Goal: Task Accomplishment & Management: Complete application form

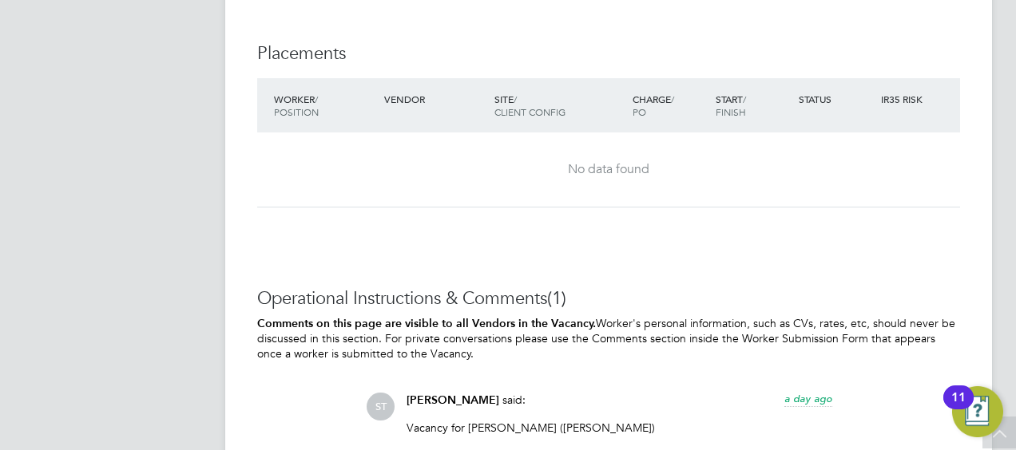
scroll to position [1277, 0]
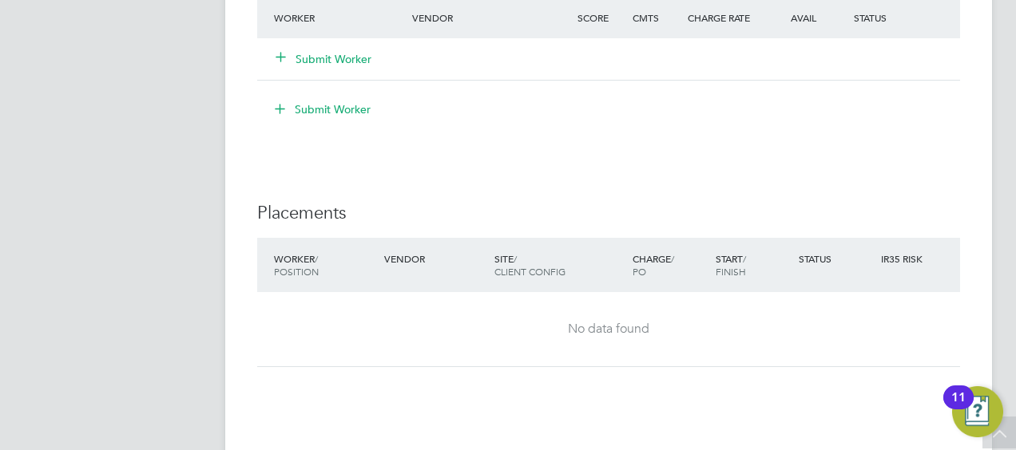
click at [327, 65] on button "Submit Worker" at bounding box center [324, 59] width 96 height 16
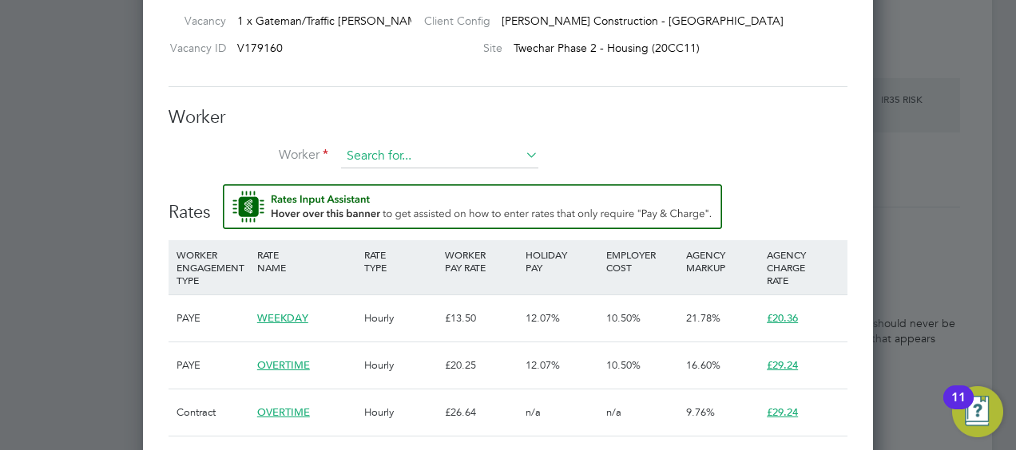
drag, startPoint x: 385, startPoint y: 153, endPoint x: 394, endPoint y: 158, distance: 10.7
click at [383, 155] on input at bounding box center [439, 157] width 197 height 24
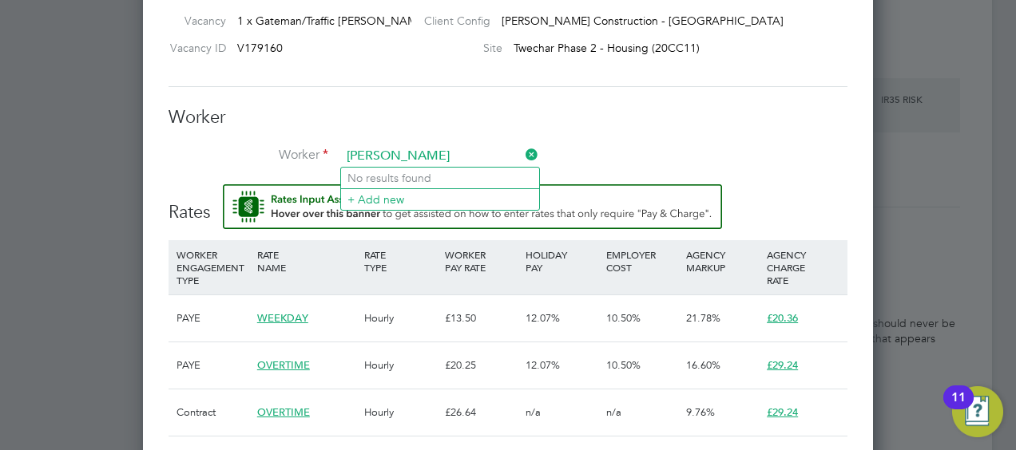
type input "dominik ksia"
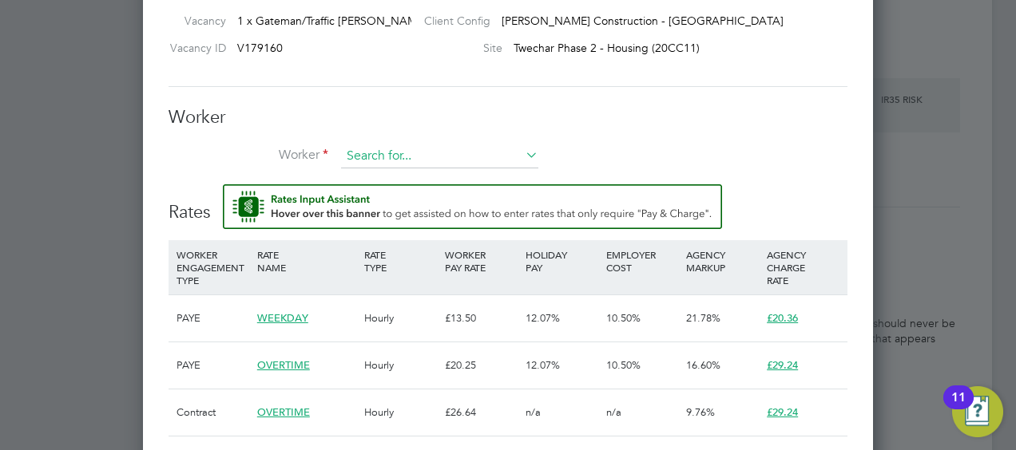
click at [390, 155] on input at bounding box center [439, 157] width 197 height 24
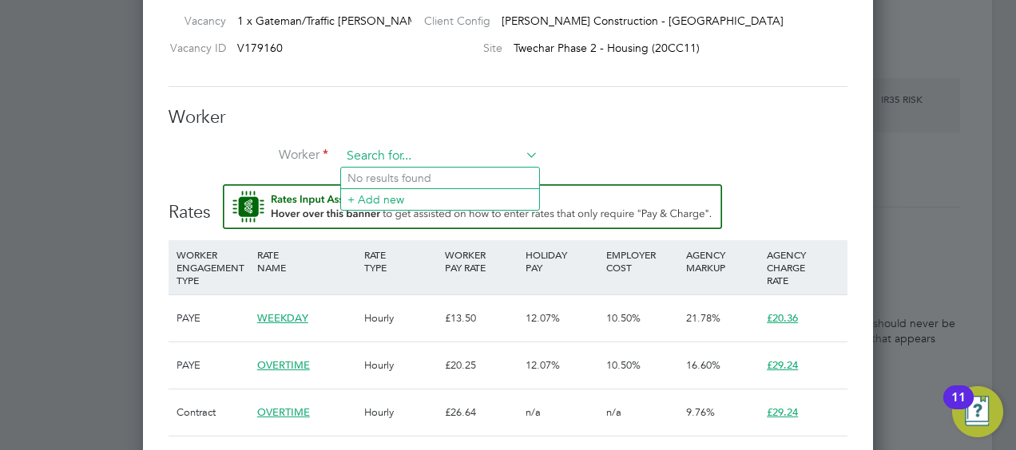
paste input "[PERSON_NAME]"
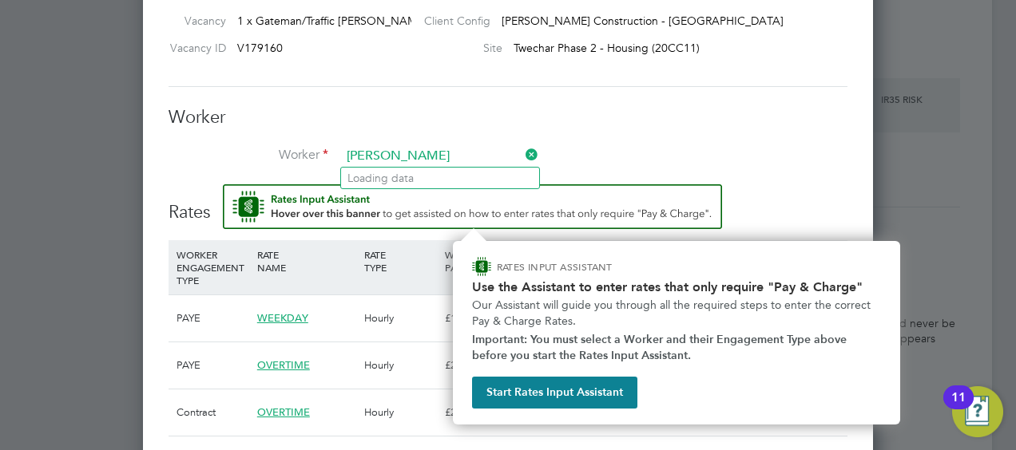
type input "[PERSON_NAME]"
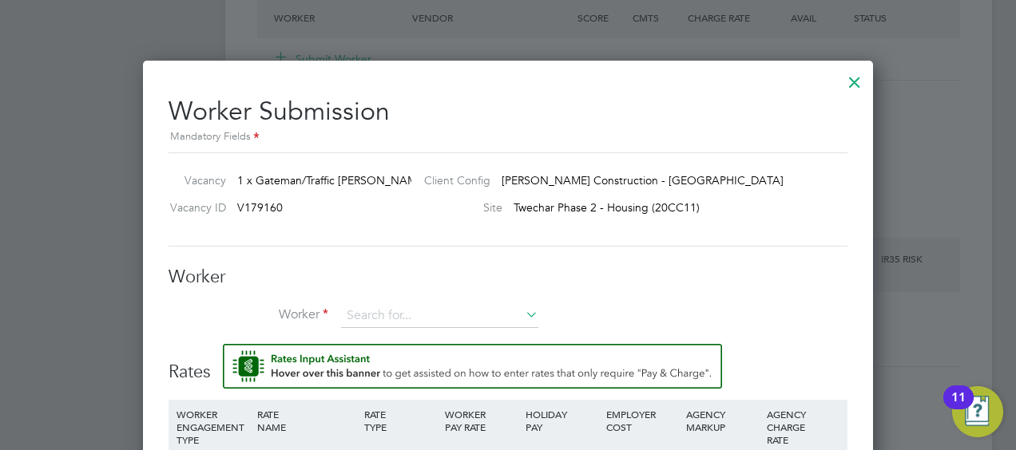
click at [522, 320] on icon at bounding box center [522, 314] width 0 height 22
click at [411, 361] on li "+ Add new" at bounding box center [440, 359] width 198 height 22
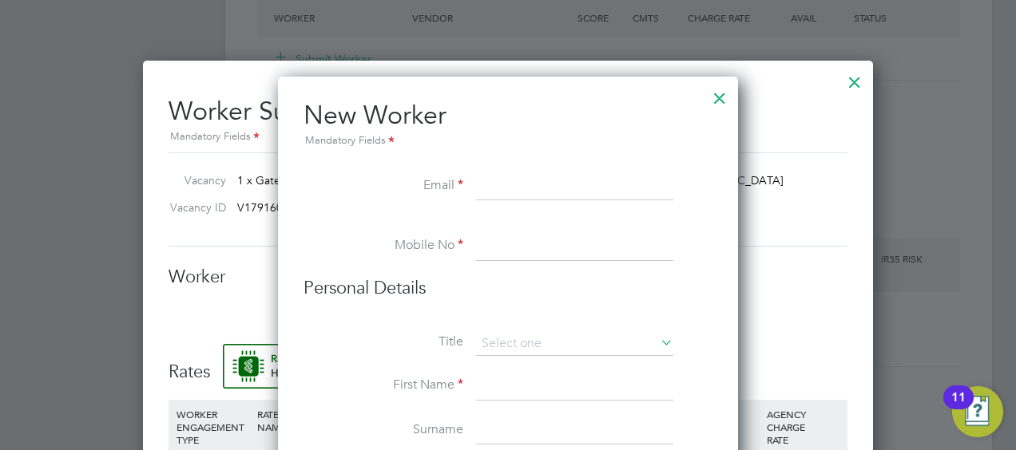
click at [477, 185] on input at bounding box center [574, 186] width 197 height 29
paste input "1994viq@gmail.com"
type input "1994viq@gmail.com"
click at [501, 244] on input at bounding box center [574, 246] width 197 height 29
click at [490, 242] on input at bounding box center [574, 246] width 197 height 29
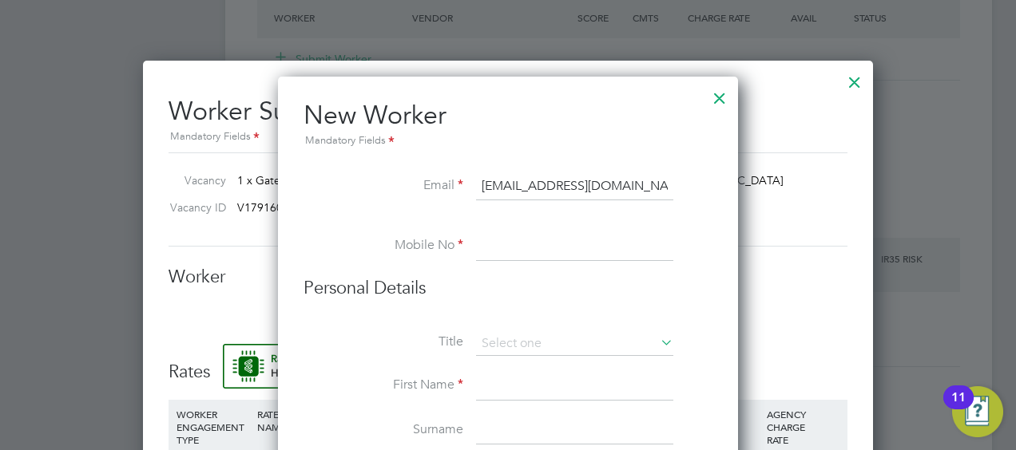
paste input "07456349672"
type input "07456349672"
click at [523, 339] on input at bounding box center [574, 344] width 197 height 24
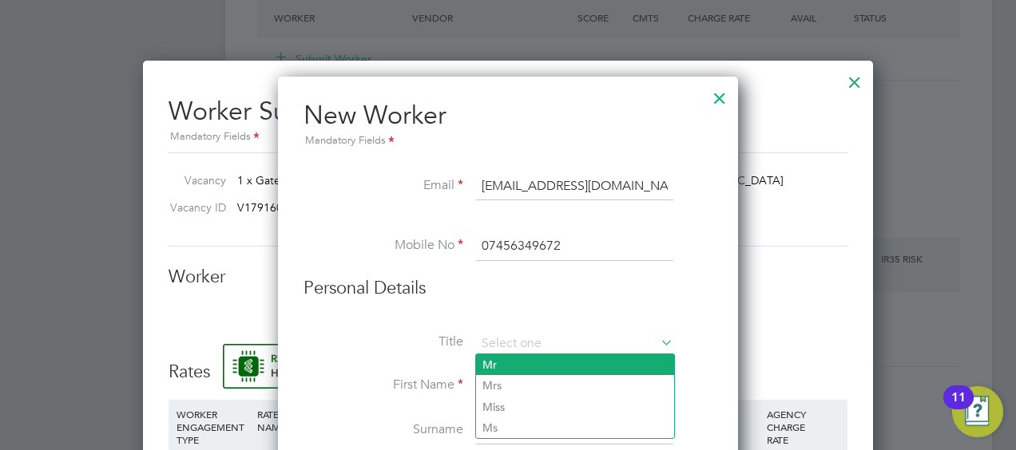
click at [491, 366] on li "Mr" at bounding box center [575, 365] width 198 height 21
type input "Mr"
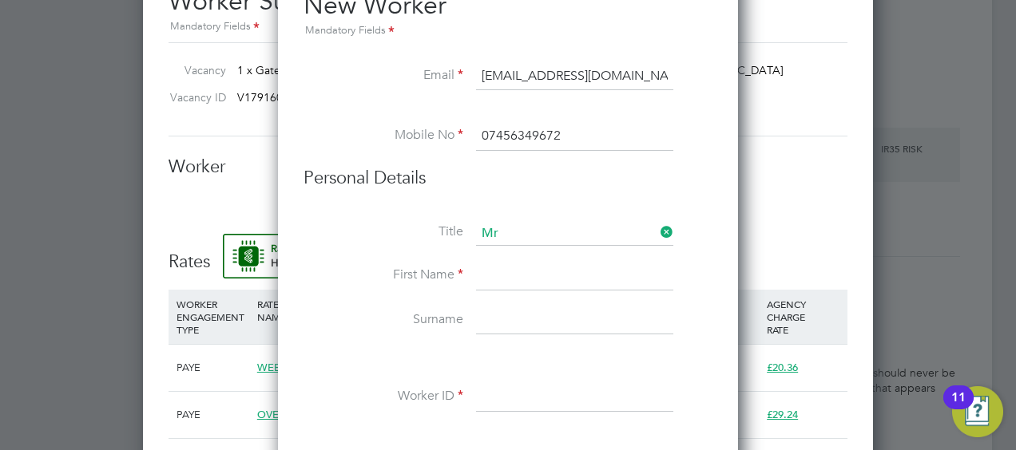
scroll to position [1517, 0]
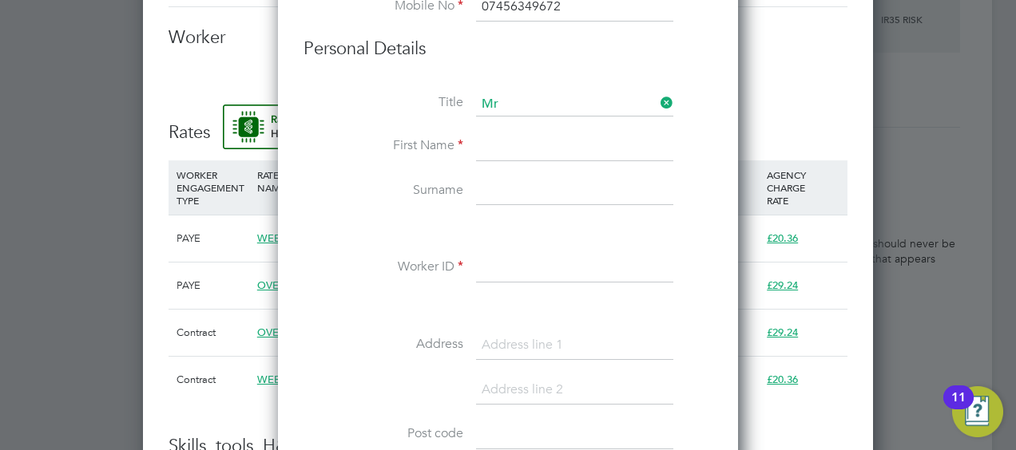
click at [506, 149] on input at bounding box center [574, 147] width 197 height 29
type input "Dominik"
click at [505, 182] on input at bounding box center [574, 191] width 197 height 29
type input "Ksiazek"
click at [506, 267] on input at bounding box center [574, 268] width 197 height 29
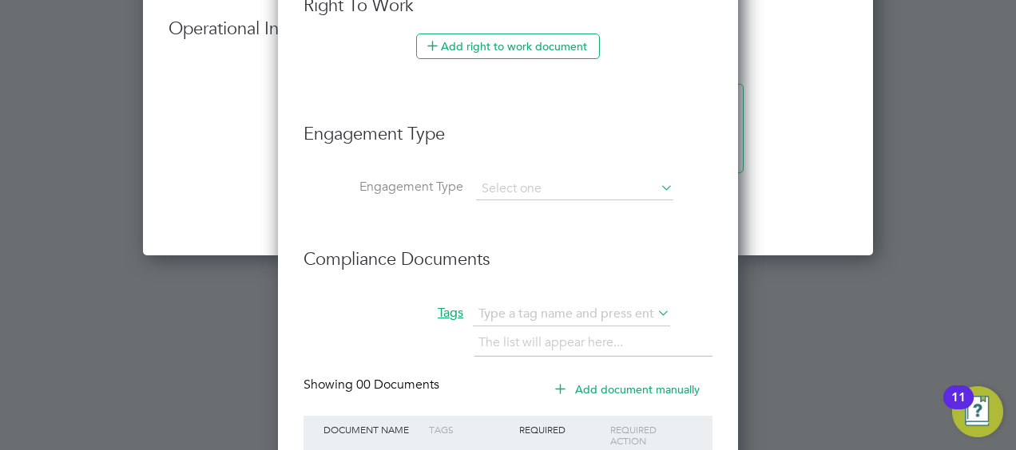
scroll to position [2236, 0]
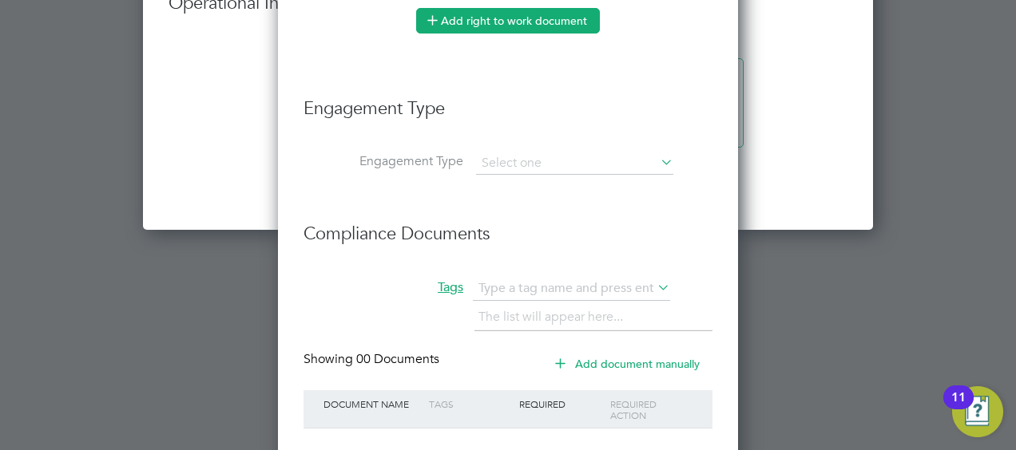
type input "20714294"
click at [483, 8] on button "Add right to work document" at bounding box center [508, 21] width 184 height 26
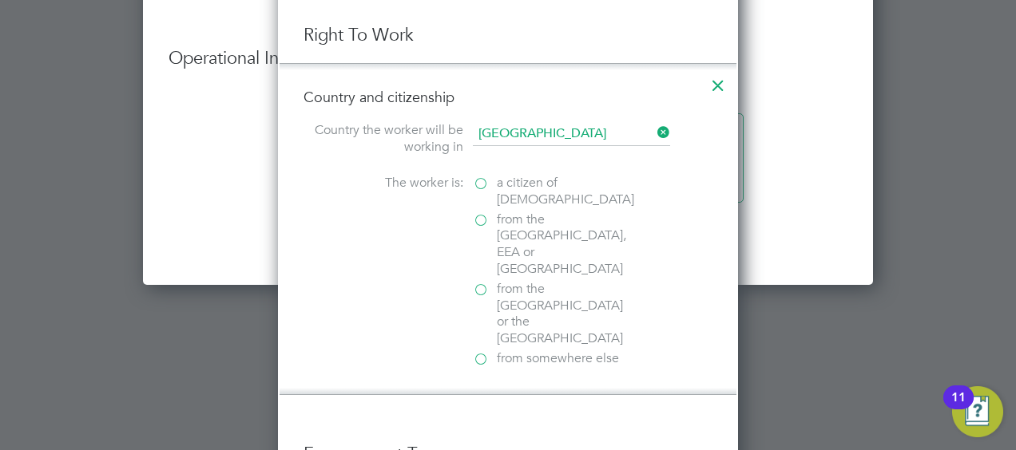
scroll to position [2156, 0]
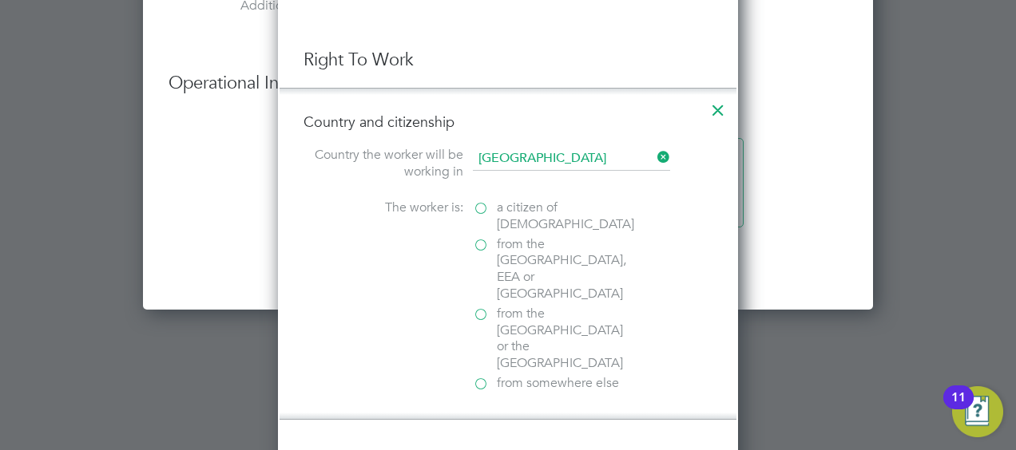
click at [480, 375] on label "from somewhere else" at bounding box center [553, 383] width 160 height 17
click at [0, 0] on input "from somewhere else" at bounding box center [0, 0] width 0 height 0
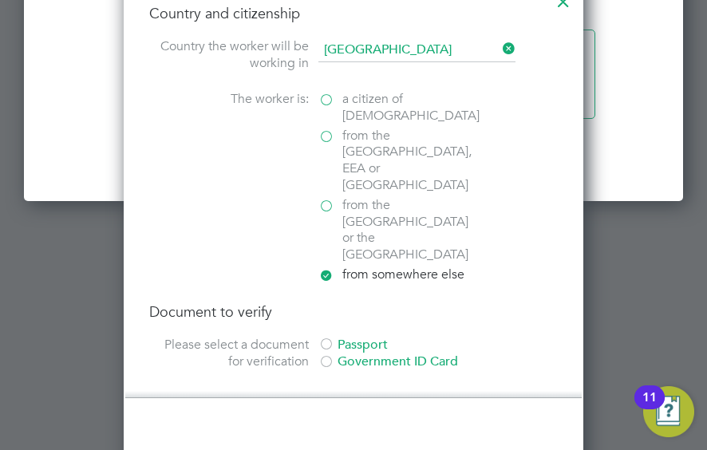
scroll to position [2795, 0]
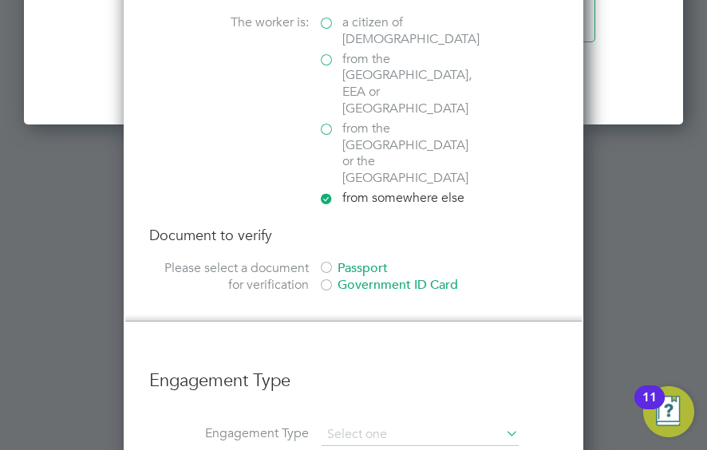
click at [329, 279] on div at bounding box center [327, 287] width 16 height 16
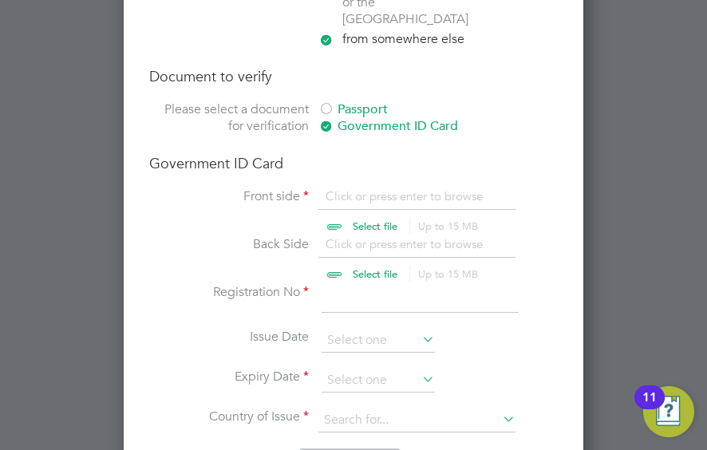
scroll to position [2954, 0]
click at [366, 188] on input "file" at bounding box center [390, 212] width 251 height 48
type input "C:\fakepath\TrustIdVerificationReport (57).pdf"
click at [366, 236] on input "file" at bounding box center [390, 260] width 251 height 48
type input "C:\fakepath\TrustIdVerificationReport (57).pdf"
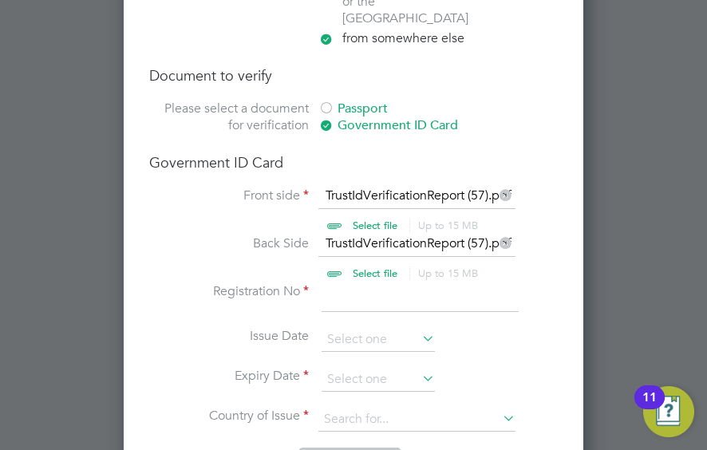
click at [340, 283] on input at bounding box center [420, 297] width 197 height 29
click at [339, 283] on input at bounding box center [420, 297] width 197 height 29
type input "WE-A48ZA63-JJ"
click at [377, 328] on input at bounding box center [378, 340] width 113 height 24
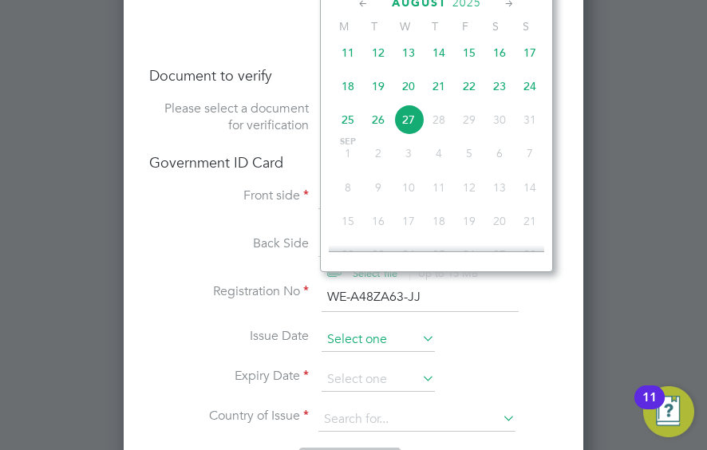
click at [378, 328] on input at bounding box center [378, 340] width 113 height 24
click at [366, 368] on input at bounding box center [378, 380] width 113 height 24
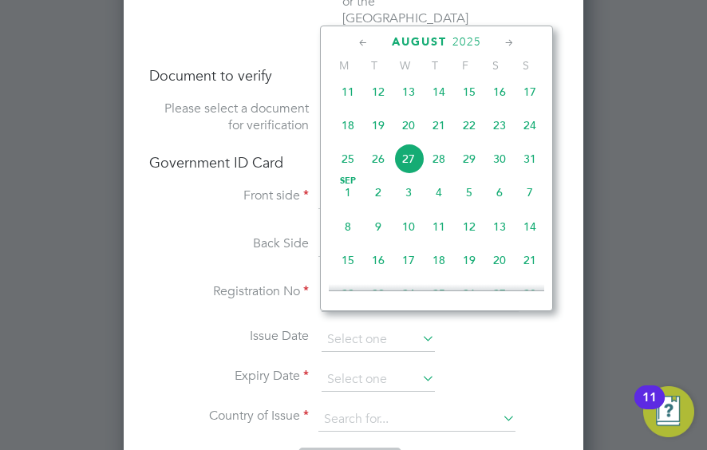
click at [512, 40] on icon at bounding box center [509, 43] width 15 height 18
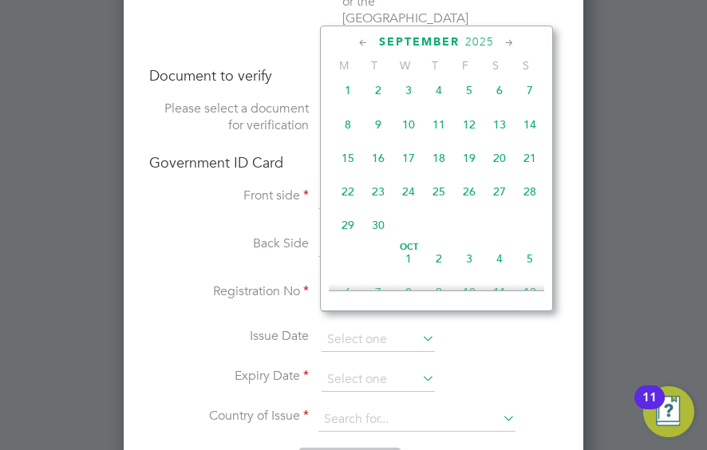
click at [512, 40] on icon at bounding box center [509, 43] width 15 height 18
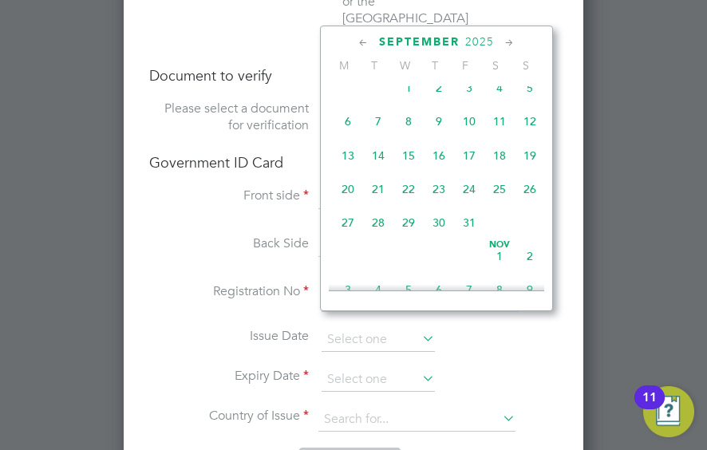
click at [512, 40] on icon at bounding box center [509, 43] width 15 height 18
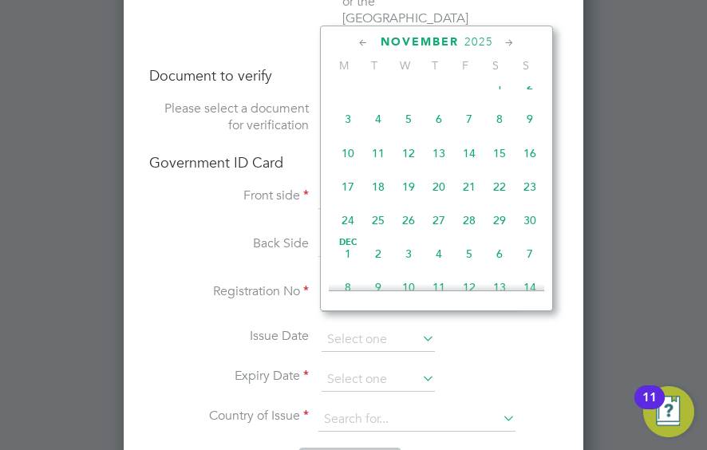
click at [512, 40] on icon at bounding box center [509, 43] width 15 height 18
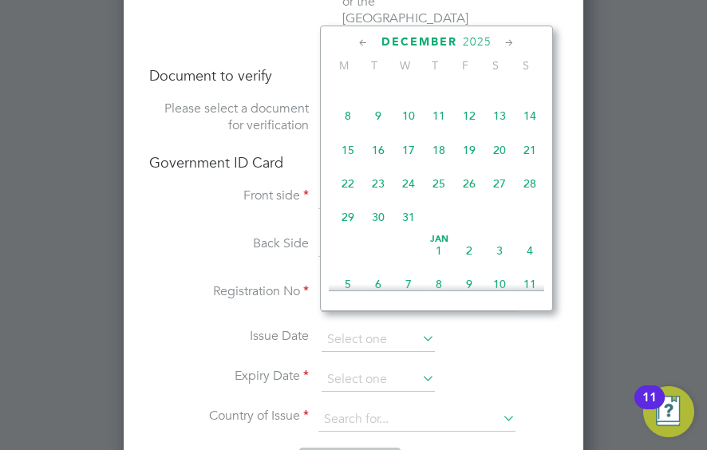
click at [512, 40] on icon at bounding box center [509, 43] width 15 height 18
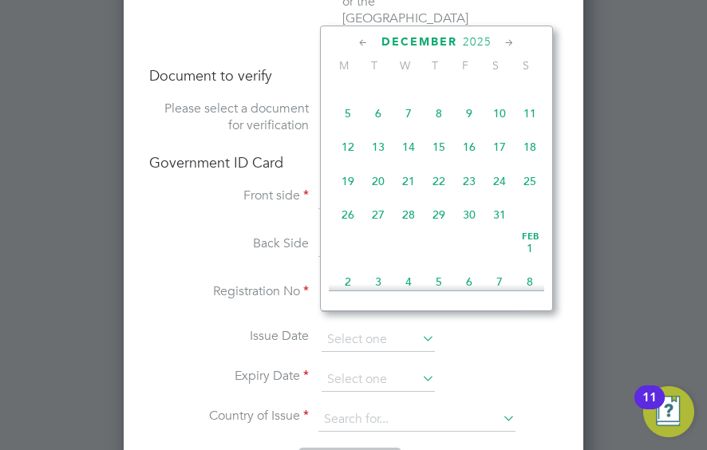
click at [512, 40] on icon at bounding box center [509, 43] width 15 height 18
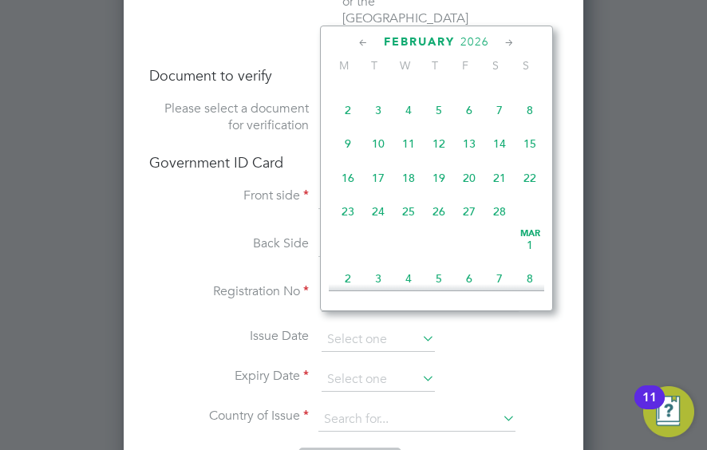
click at [512, 41] on icon at bounding box center [509, 43] width 15 height 18
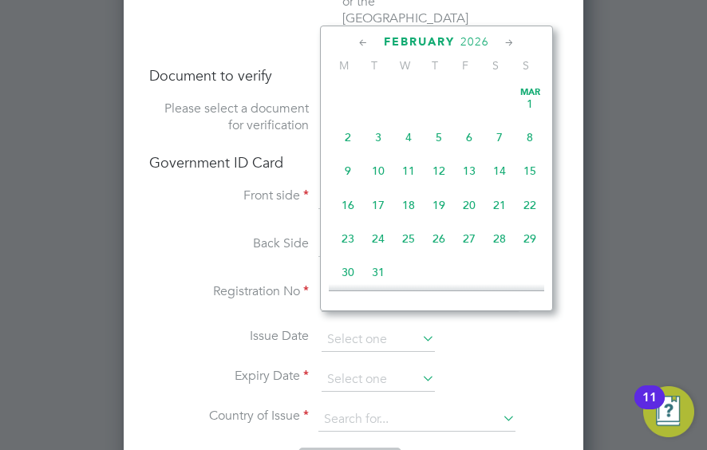
click at [512, 41] on icon at bounding box center [509, 43] width 15 height 18
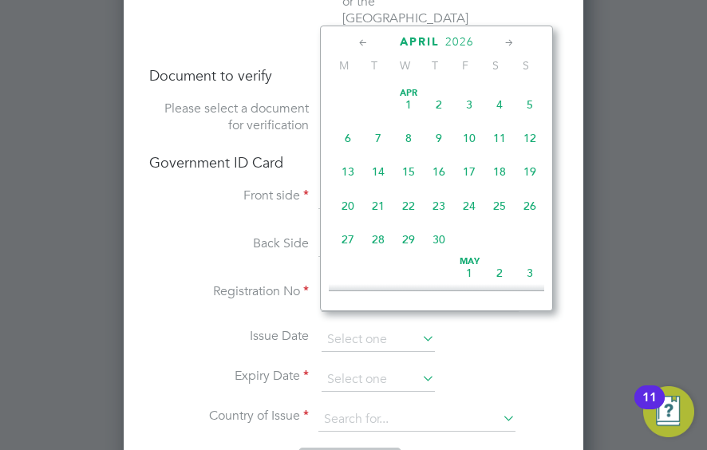
click at [512, 41] on icon at bounding box center [509, 43] width 15 height 18
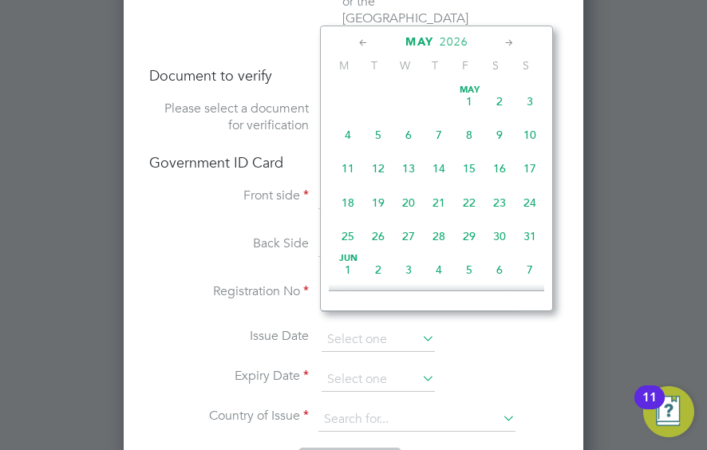
click at [512, 41] on icon at bounding box center [509, 43] width 15 height 18
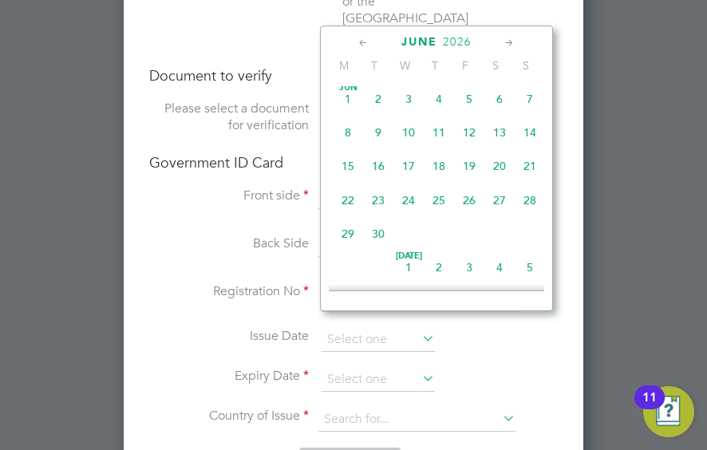
click at [513, 41] on icon at bounding box center [509, 43] width 15 height 18
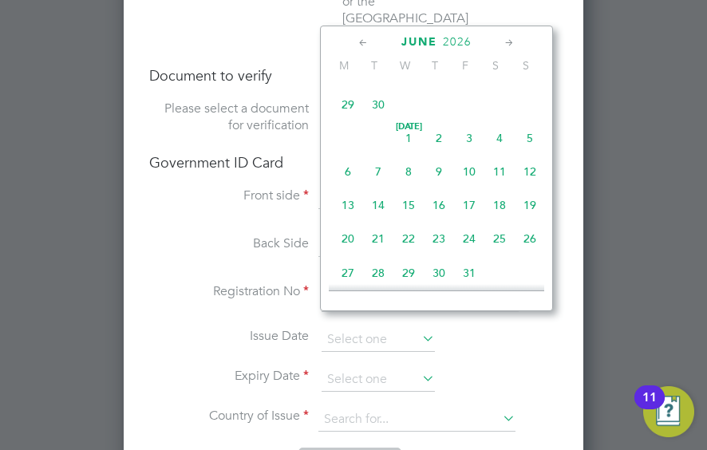
click at [513, 41] on icon at bounding box center [509, 43] width 15 height 18
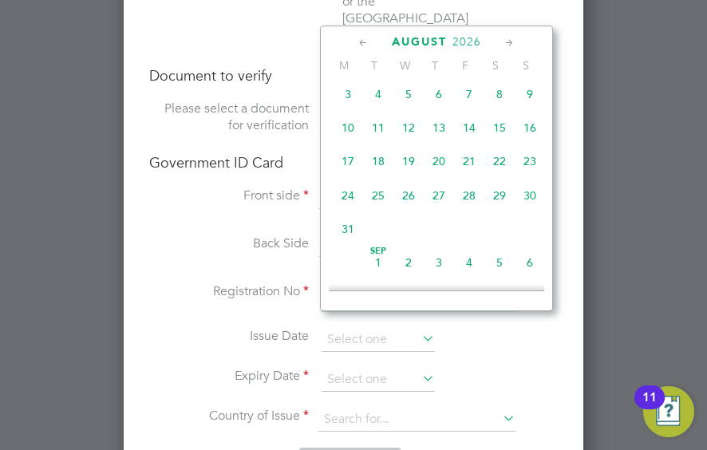
click at [513, 41] on icon at bounding box center [509, 43] width 15 height 18
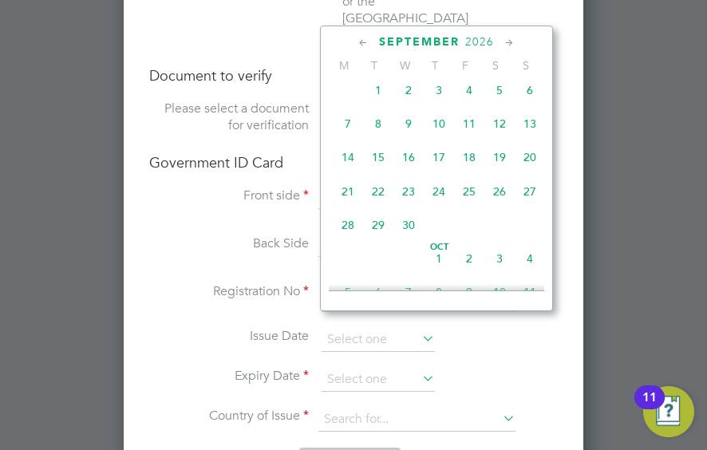
click at [512, 42] on icon at bounding box center [509, 43] width 15 height 18
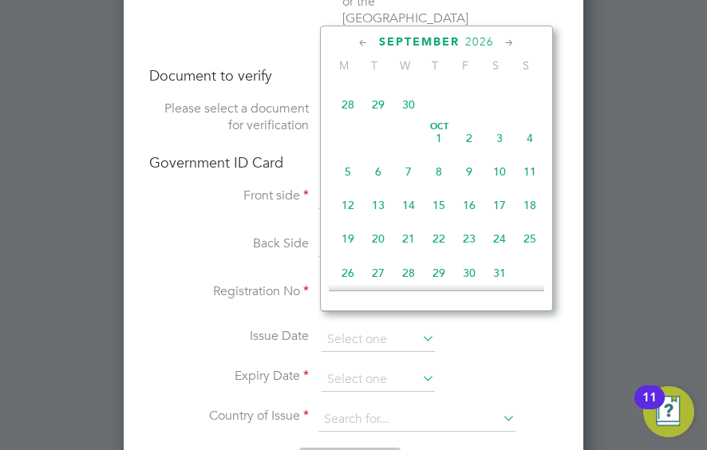
click at [511, 42] on icon at bounding box center [509, 43] width 15 height 18
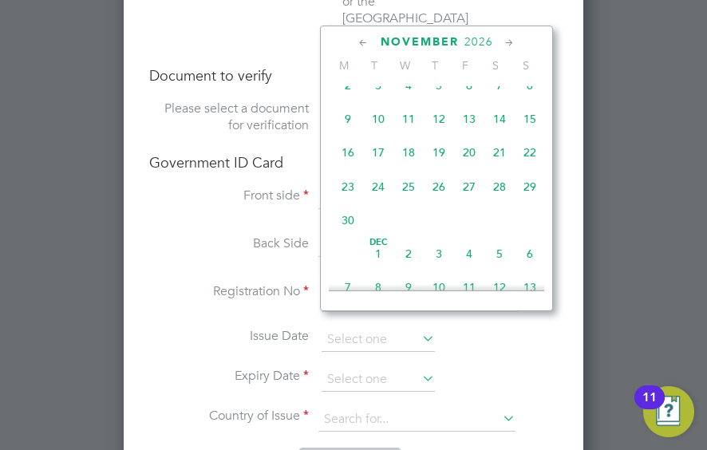
click at [510, 42] on icon at bounding box center [509, 43] width 15 height 18
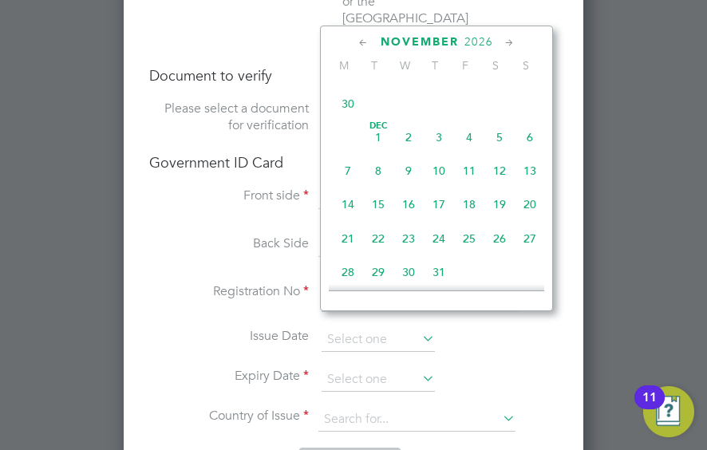
click at [510, 42] on icon at bounding box center [509, 43] width 15 height 18
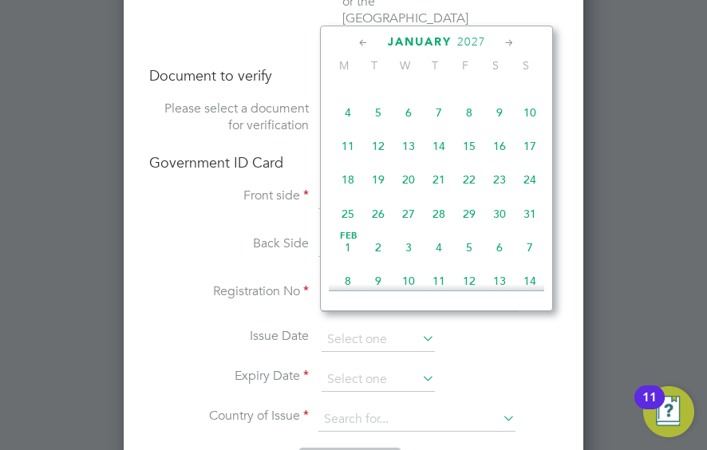
click at [510, 42] on icon at bounding box center [509, 43] width 15 height 18
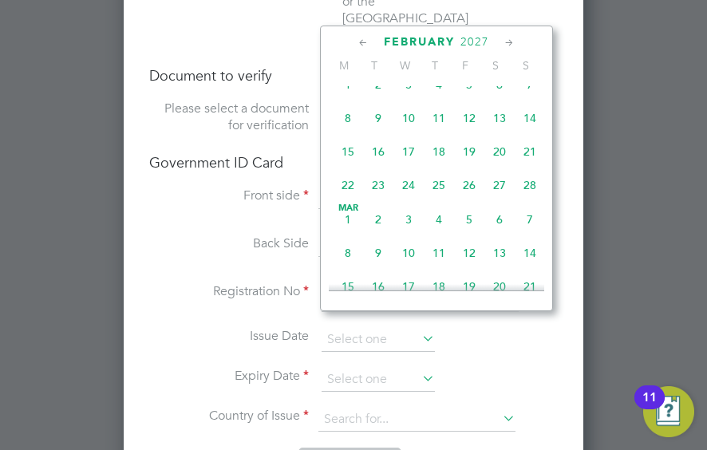
click at [510, 42] on icon at bounding box center [509, 43] width 15 height 18
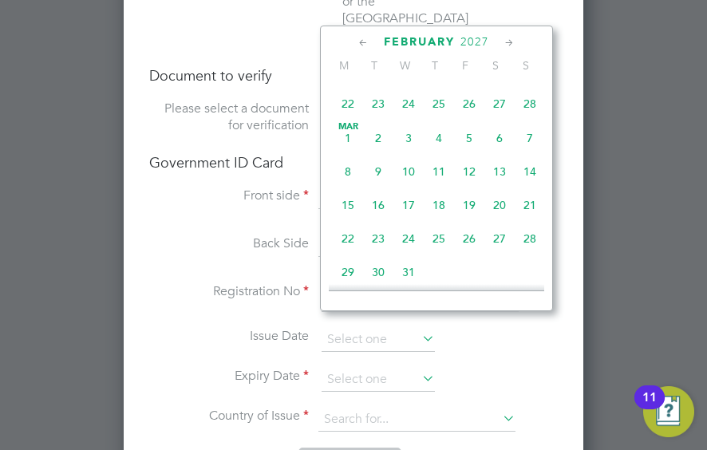
click at [510, 42] on icon at bounding box center [509, 43] width 15 height 18
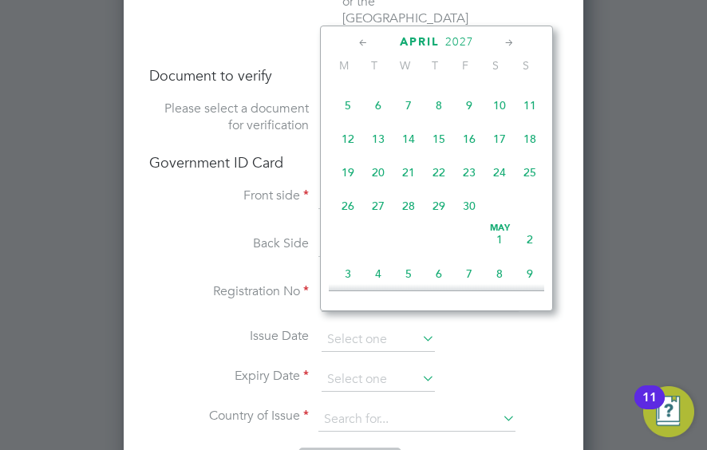
click at [510, 42] on icon at bounding box center [509, 43] width 15 height 18
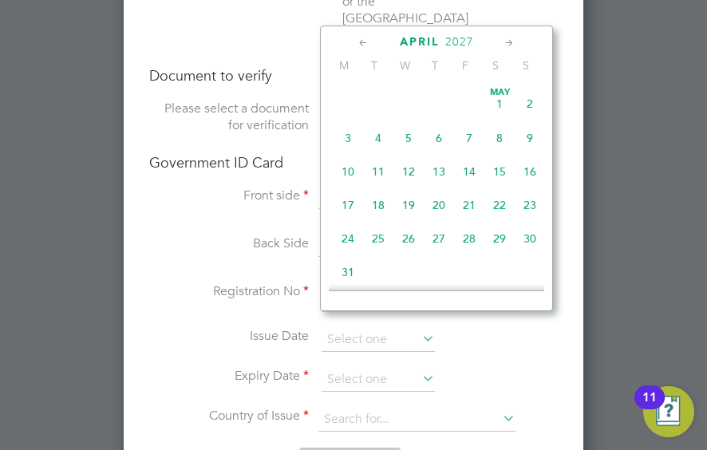
click at [510, 42] on icon at bounding box center [509, 43] width 15 height 18
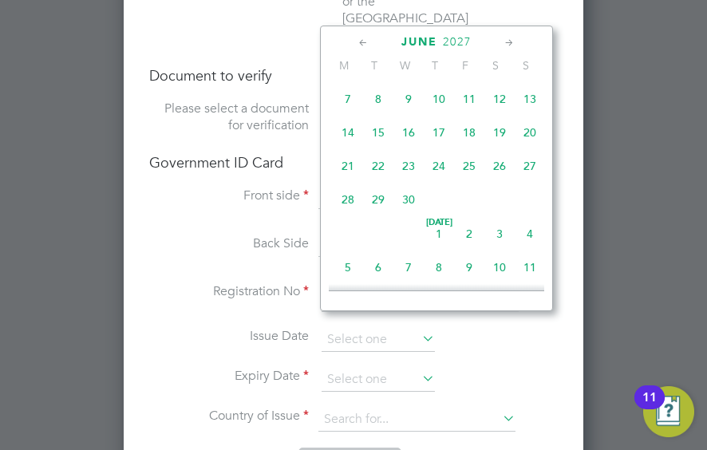
click at [510, 42] on icon at bounding box center [509, 43] width 15 height 18
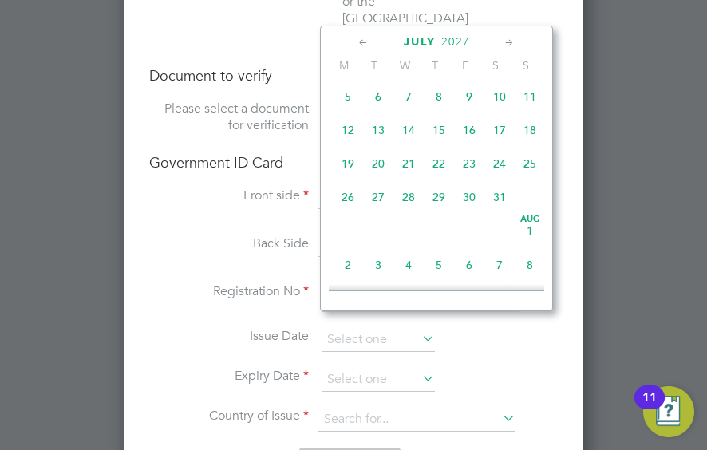
click at [510, 42] on icon at bounding box center [509, 43] width 15 height 18
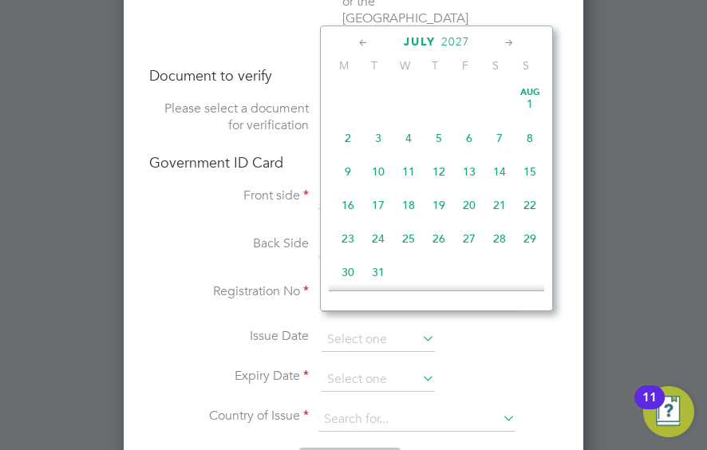
click at [510, 42] on icon at bounding box center [509, 43] width 15 height 18
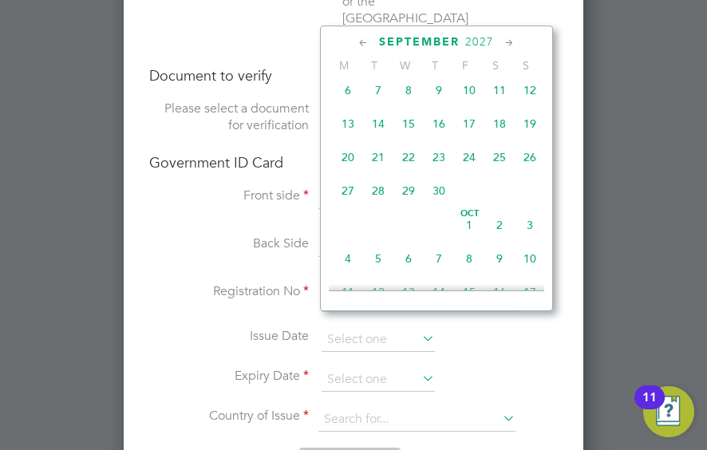
click at [510, 42] on icon at bounding box center [509, 43] width 15 height 18
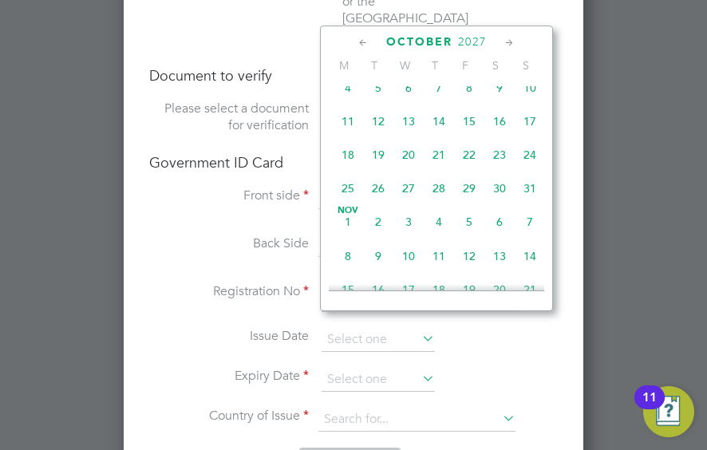
click at [510, 42] on icon at bounding box center [509, 43] width 15 height 18
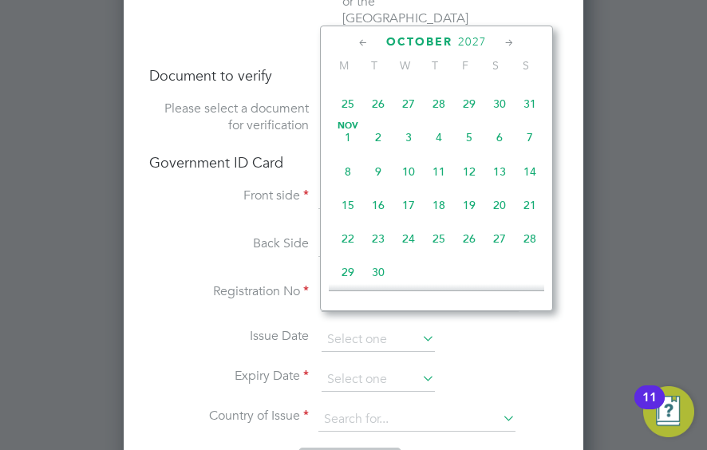
click at [510, 42] on icon at bounding box center [509, 43] width 15 height 18
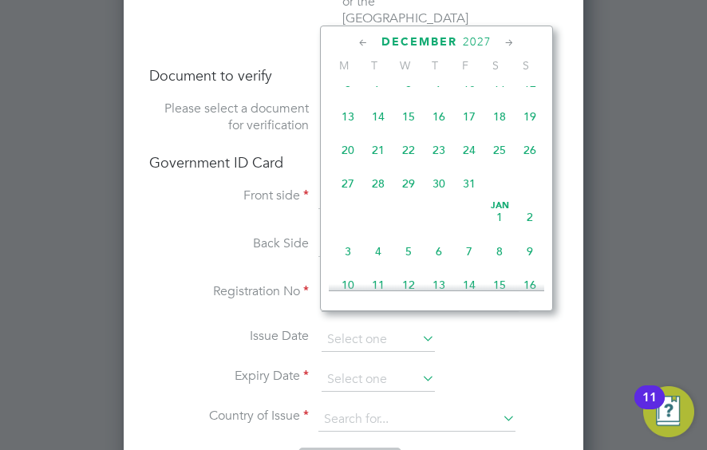
click at [510, 42] on icon at bounding box center [509, 43] width 15 height 18
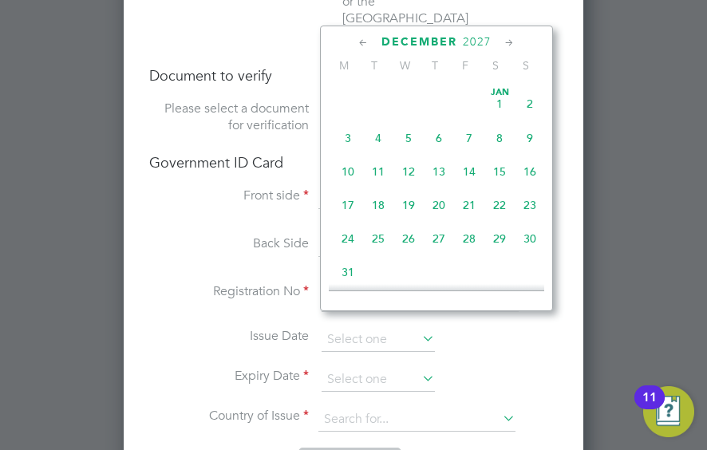
click at [510, 42] on icon at bounding box center [509, 43] width 15 height 18
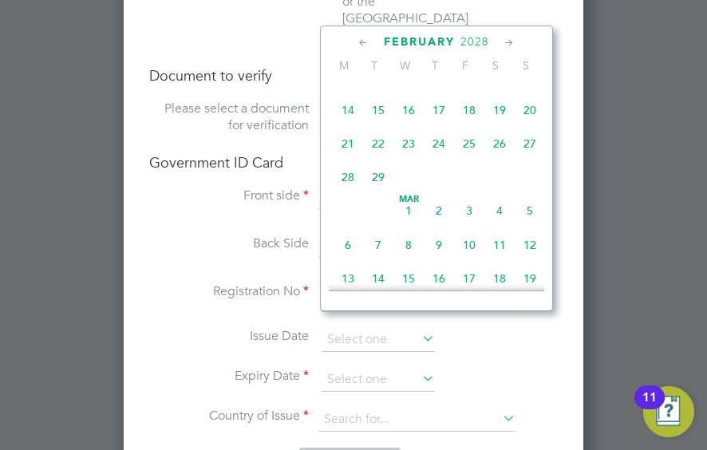
click at [510, 42] on icon at bounding box center [509, 43] width 15 height 18
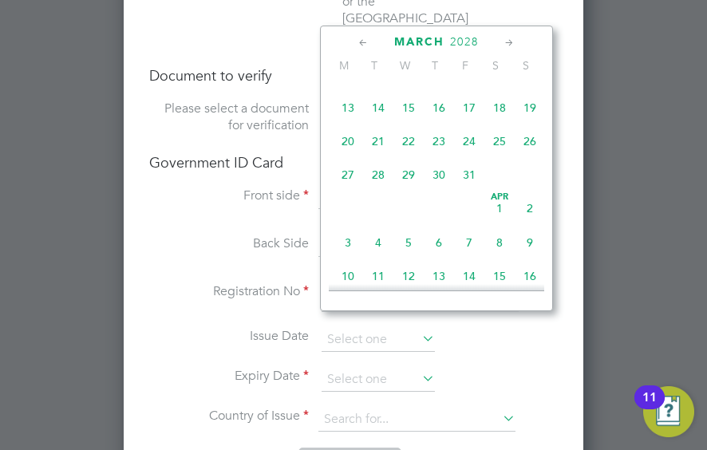
click at [510, 42] on icon at bounding box center [509, 43] width 15 height 18
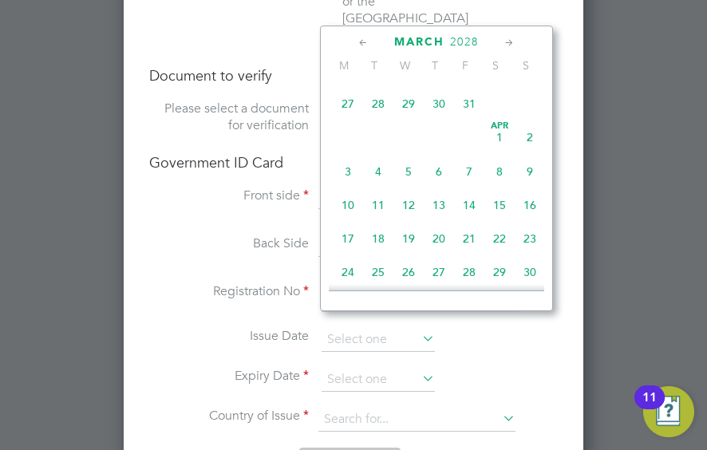
click at [510, 42] on icon at bounding box center [509, 43] width 15 height 18
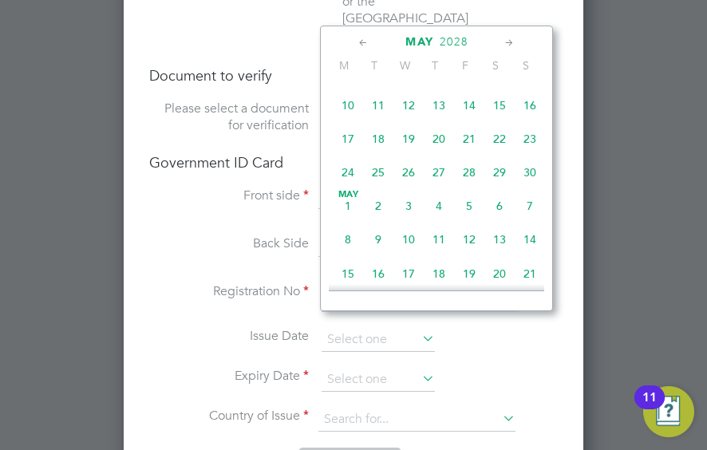
scroll to position [6332, 0]
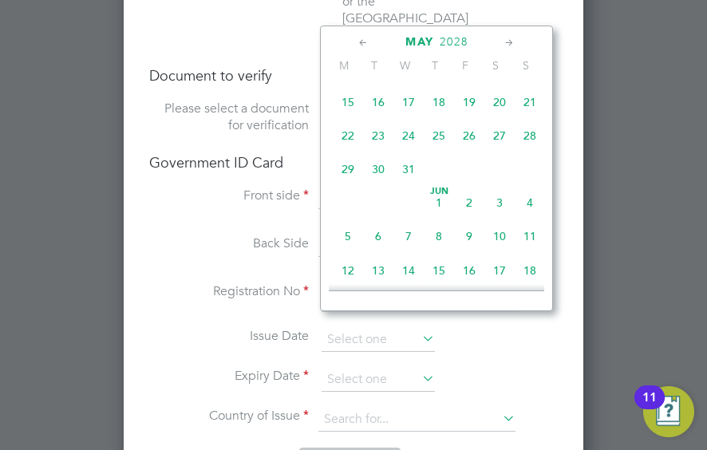
click at [404, 184] on span "31" at bounding box center [409, 169] width 30 height 30
type input "31 May 2028"
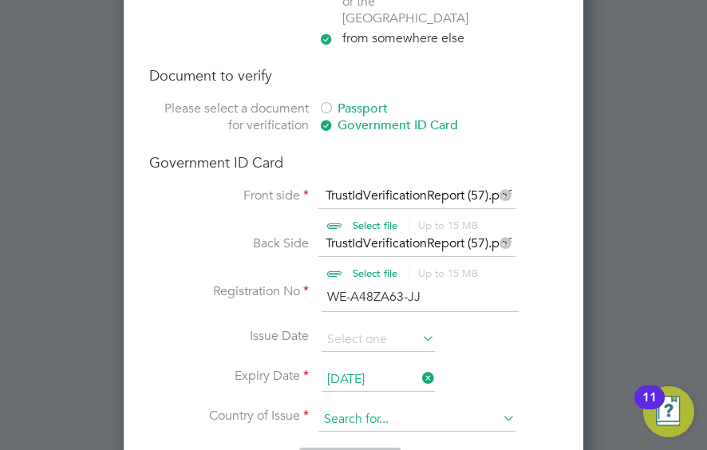
click at [433, 408] on input at bounding box center [417, 420] width 197 height 24
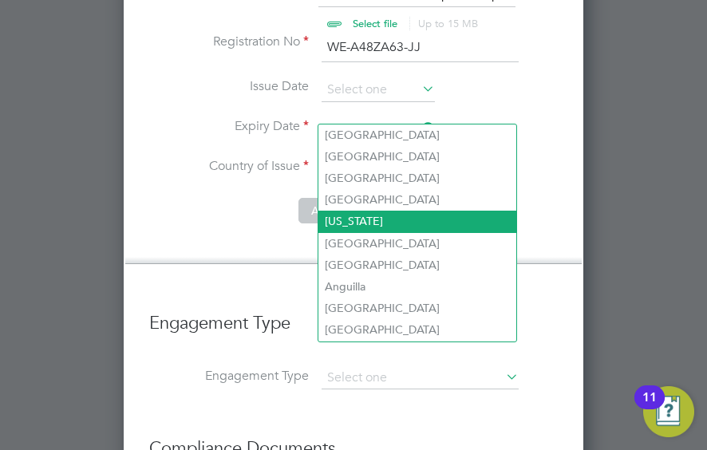
scroll to position [3138, 0]
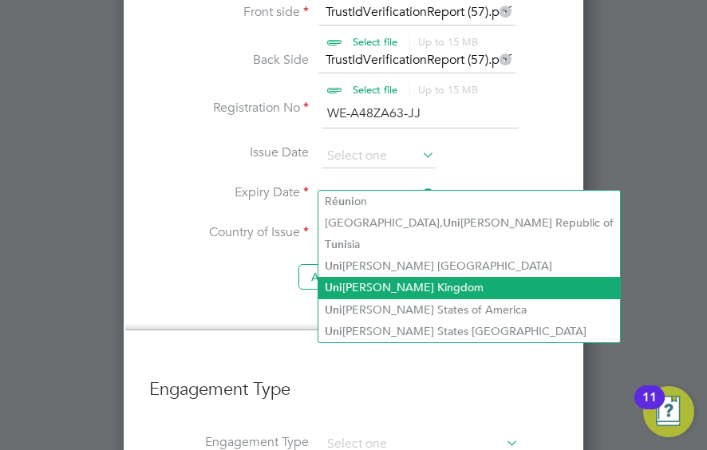
click at [375, 286] on li "Uni ted Kingdom" at bounding box center [470, 288] width 302 height 22
type input "United Kingdom"
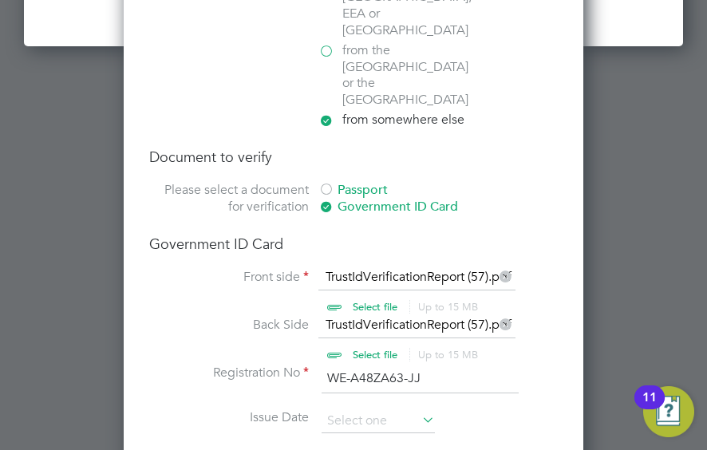
scroll to position [2978, 0]
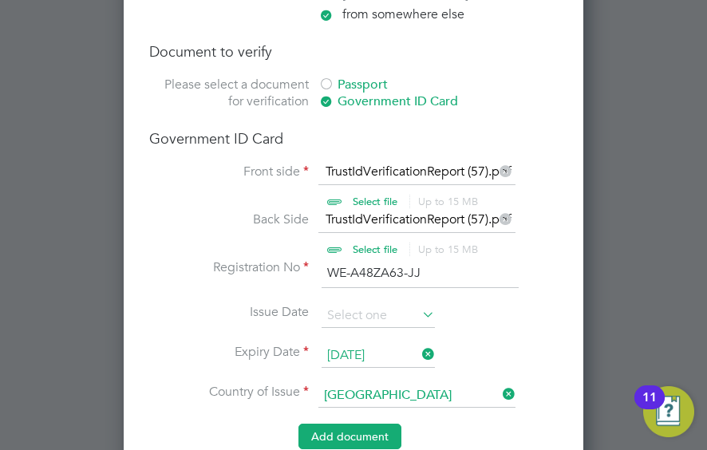
click at [347, 424] on button "Add document" at bounding box center [350, 437] width 103 height 26
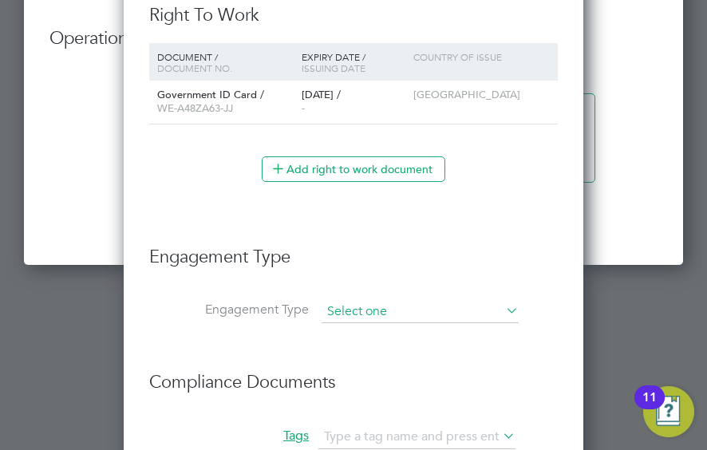
scroll to position [2734, 0]
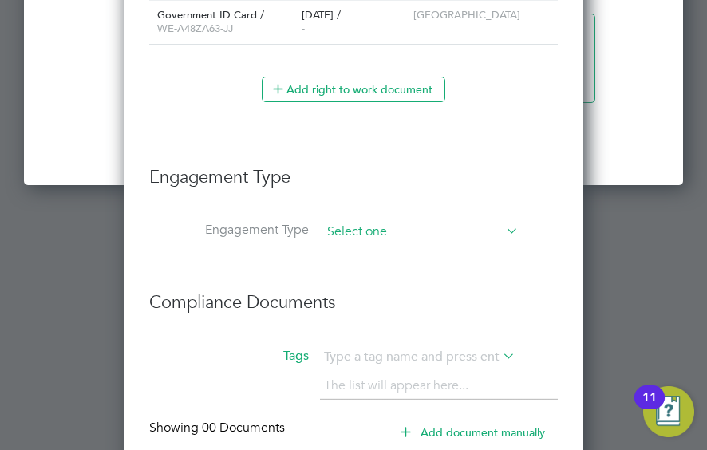
click at [430, 221] on input at bounding box center [420, 232] width 197 height 22
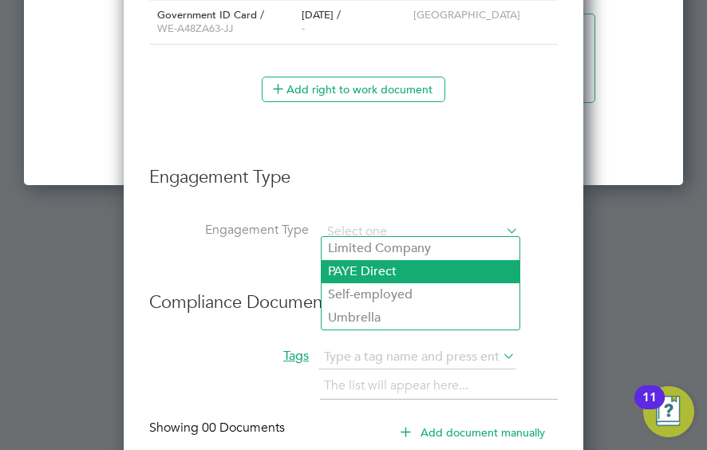
click at [353, 262] on li "PAYE Direct" at bounding box center [421, 271] width 198 height 23
type input "PAYE Direct"
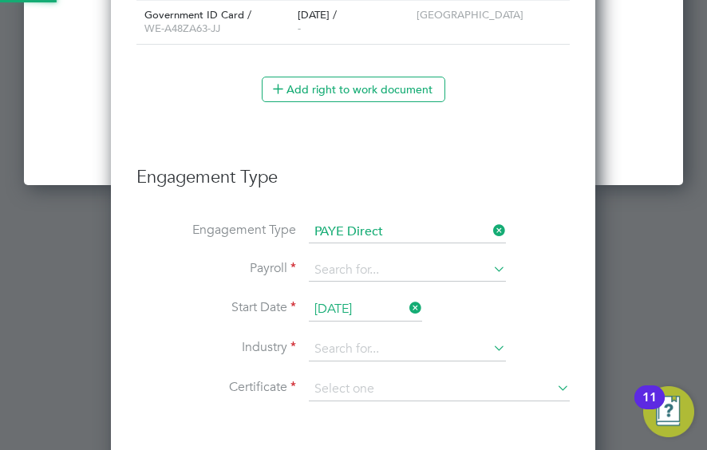
scroll to position [2002, 485]
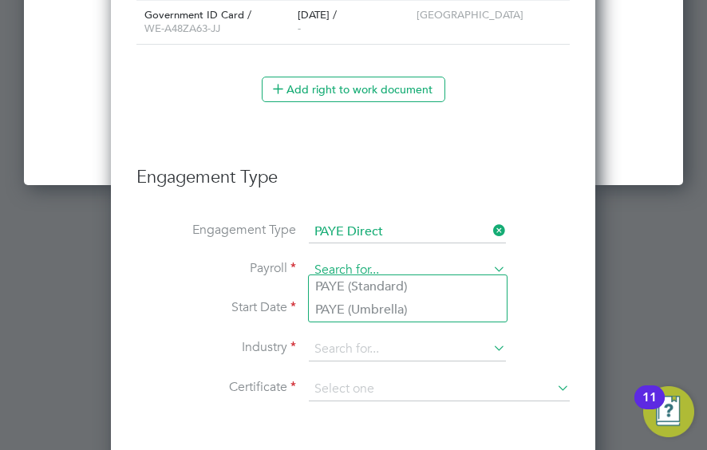
click at [398, 264] on input at bounding box center [407, 270] width 197 height 22
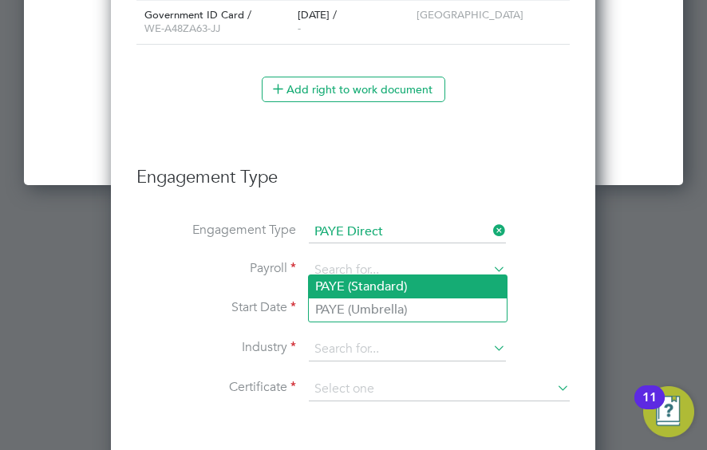
click at [392, 291] on li "PAYE (Standard)" at bounding box center [408, 286] width 198 height 23
type input "PAYE (Standard)"
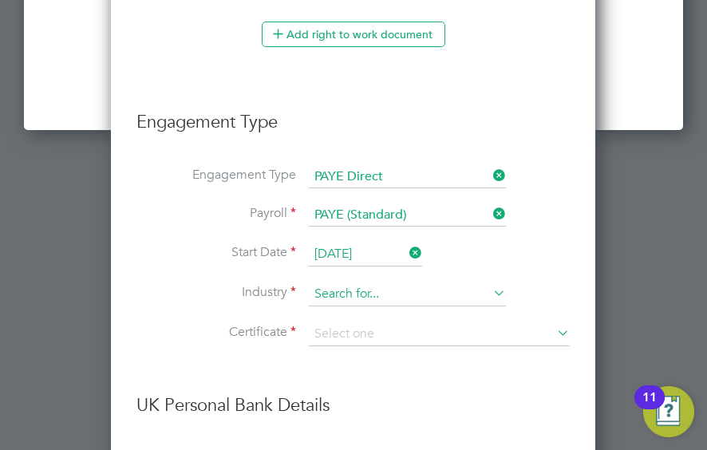
scroll to position [2814, 0]
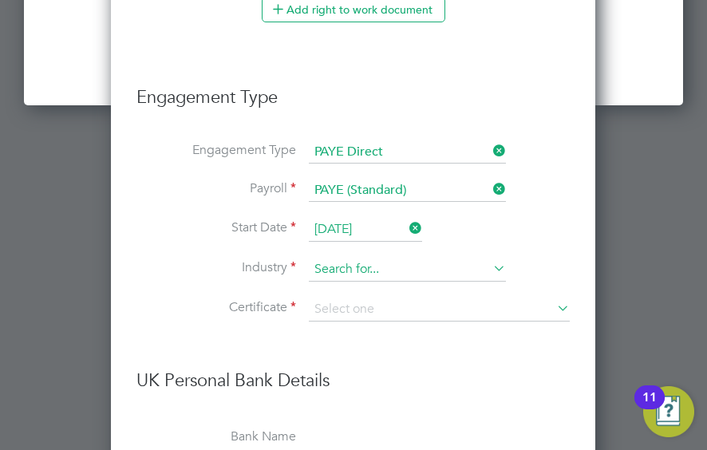
click at [396, 267] on input at bounding box center [407, 270] width 197 height 24
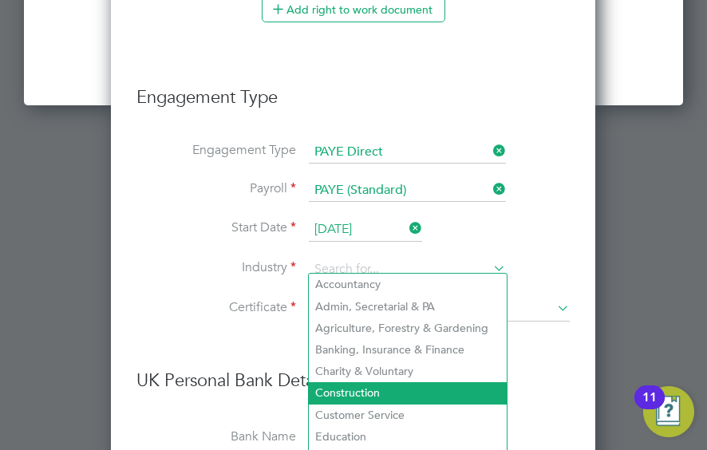
click at [374, 386] on li "Construction" at bounding box center [408, 393] width 198 height 22
type input "Construction"
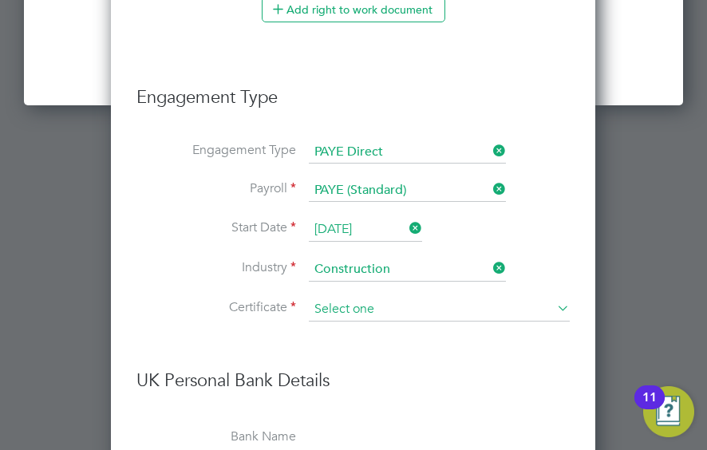
click at [362, 299] on input at bounding box center [439, 310] width 261 height 24
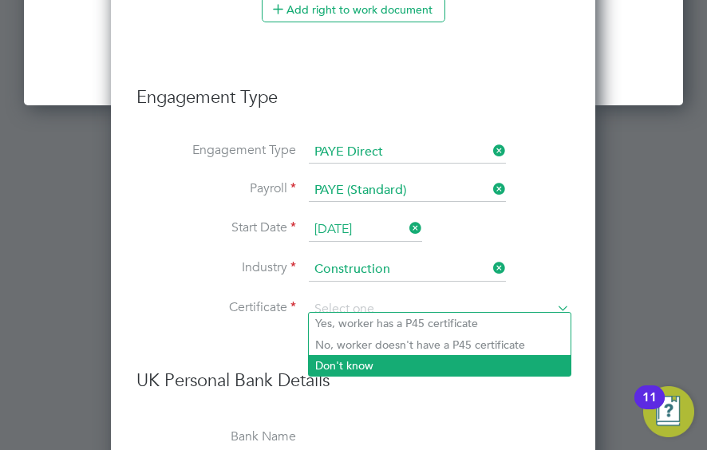
click at [351, 371] on li "Don't know" at bounding box center [440, 365] width 262 height 21
type input "Don't know"
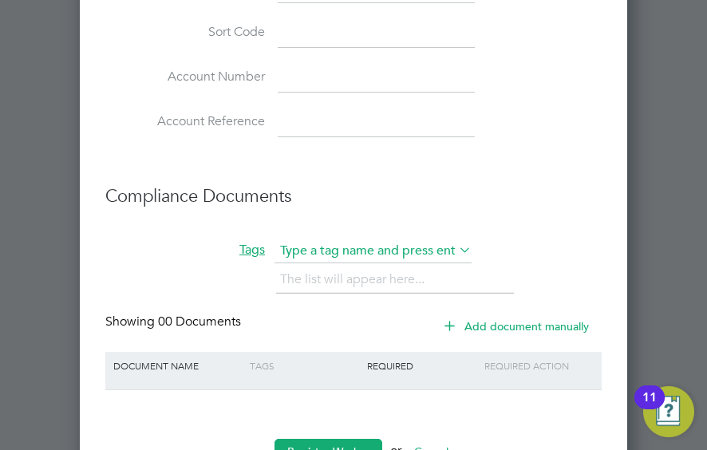
scroll to position [3436, 0]
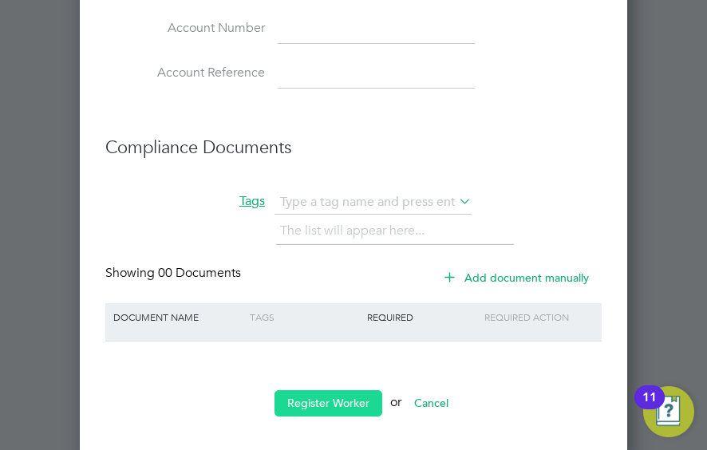
click at [313, 390] on button "Register Worker" at bounding box center [329, 403] width 108 height 26
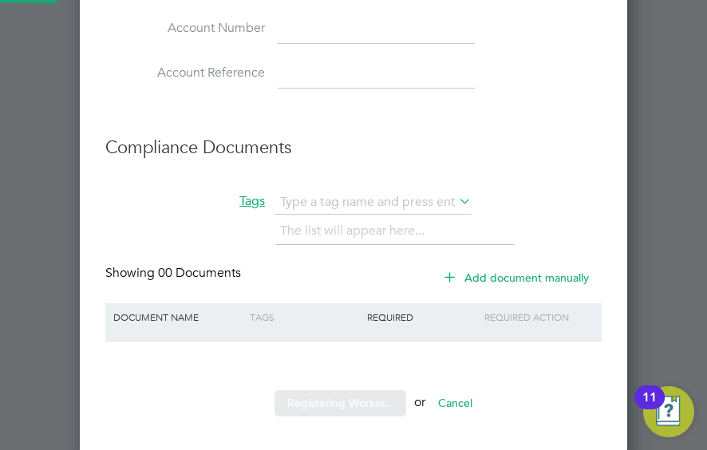
scroll to position [0, 0]
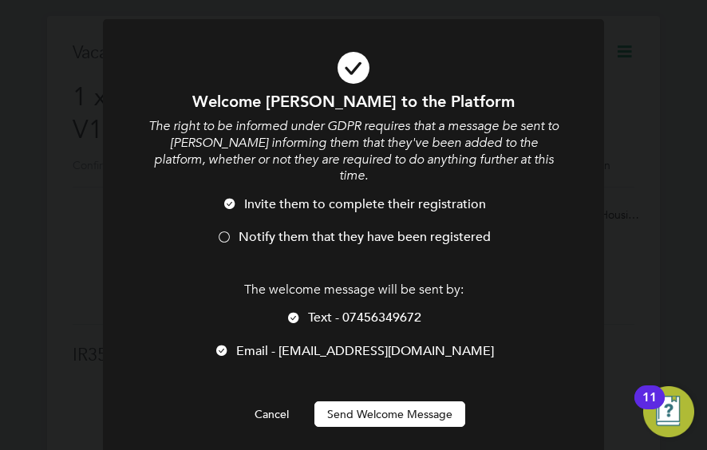
click at [387, 402] on button "Send Welcome Message" at bounding box center [390, 415] width 151 height 26
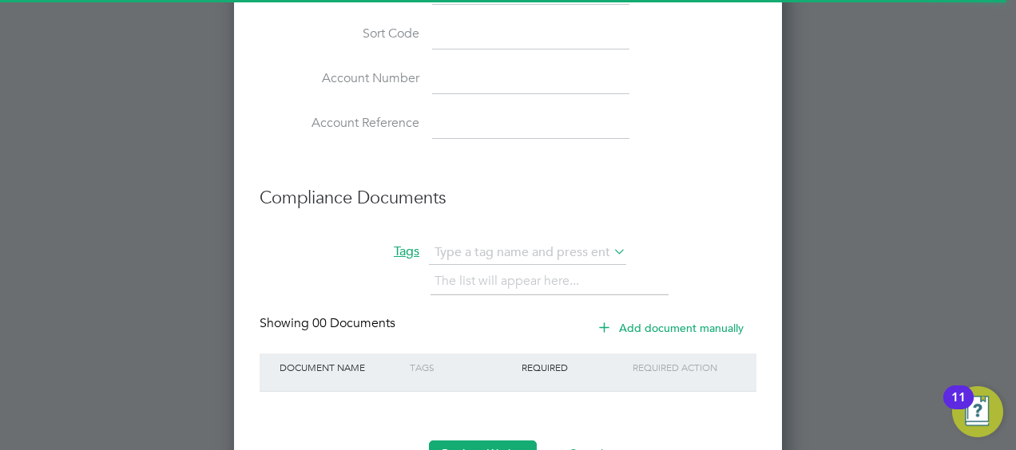
scroll to position [2985, 0]
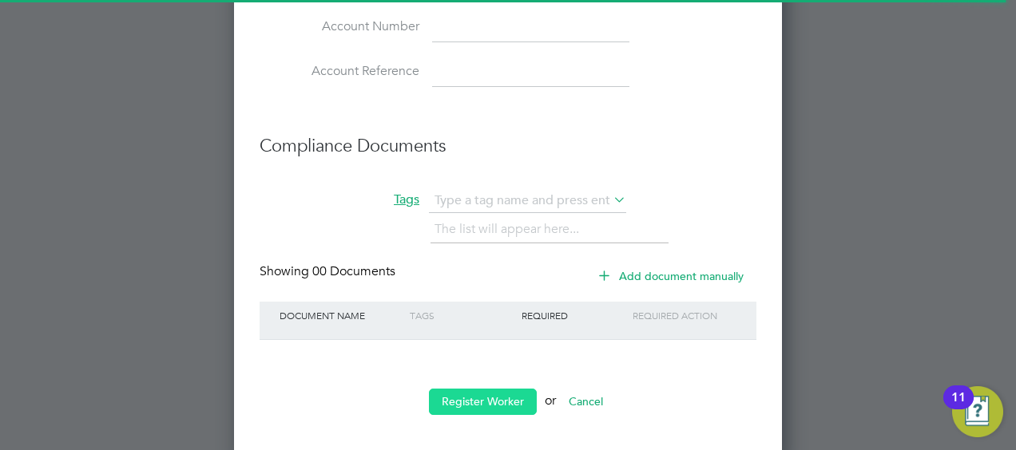
click at [449, 389] on button "Register Worker" at bounding box center [483, 402] width 108 height 26
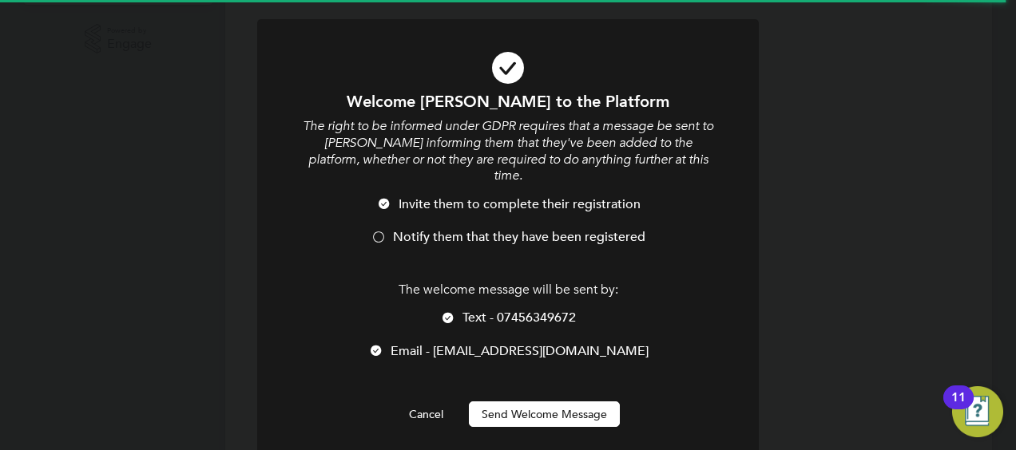
click at [517, 402] on button "Send Welcome Message" at bounding box center [544, 415] width 151 height 26
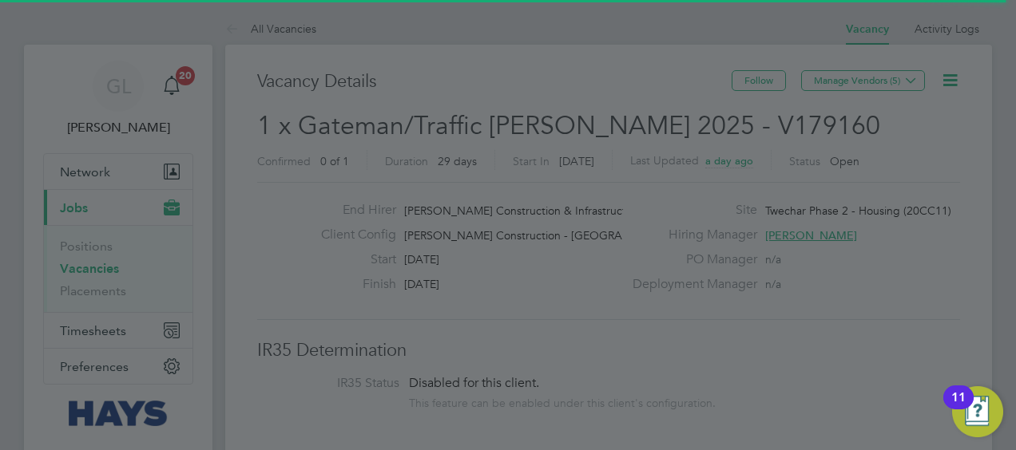
scroll to position [450, 0]
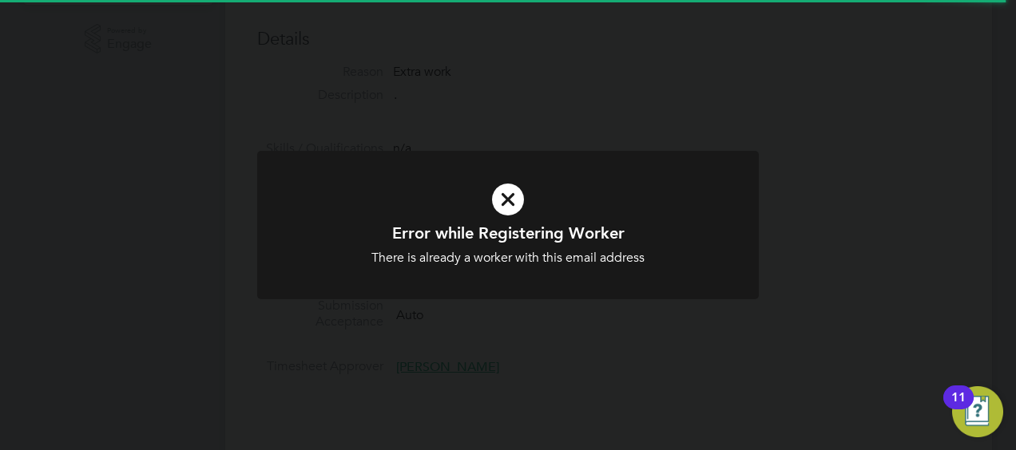
click at [875, 224] on div "Error while Registering Worker There is already a worker with this email addres…" at bounding box center [508, 225] width 1016 height 450
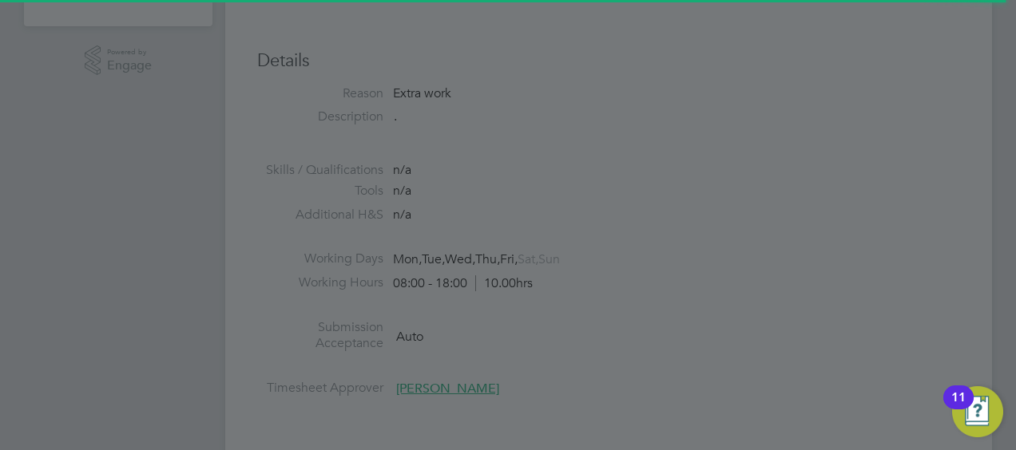
scroll to position [0, 0]
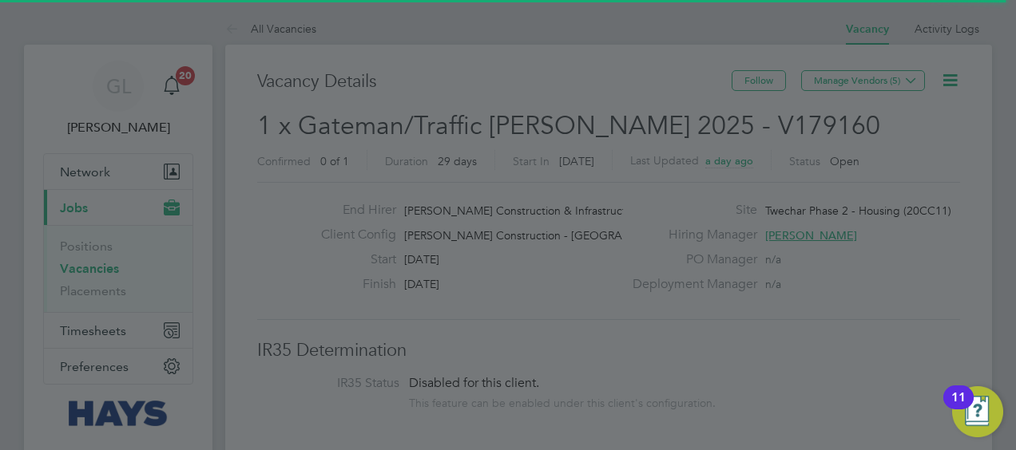
click at [858, 351] on div at bounding box center [508, 225] width 1016 height 450
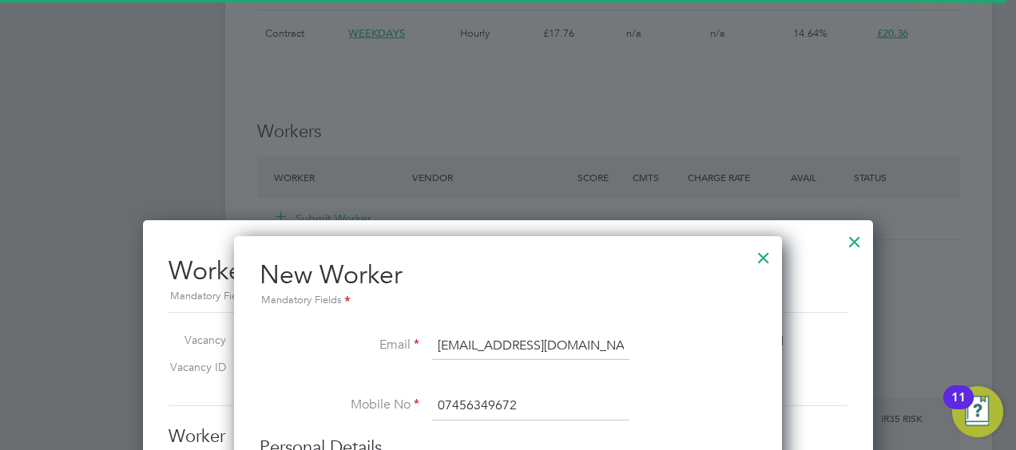
click at [763, 255] on div at bounding box center [763, 254] width 29 height 29
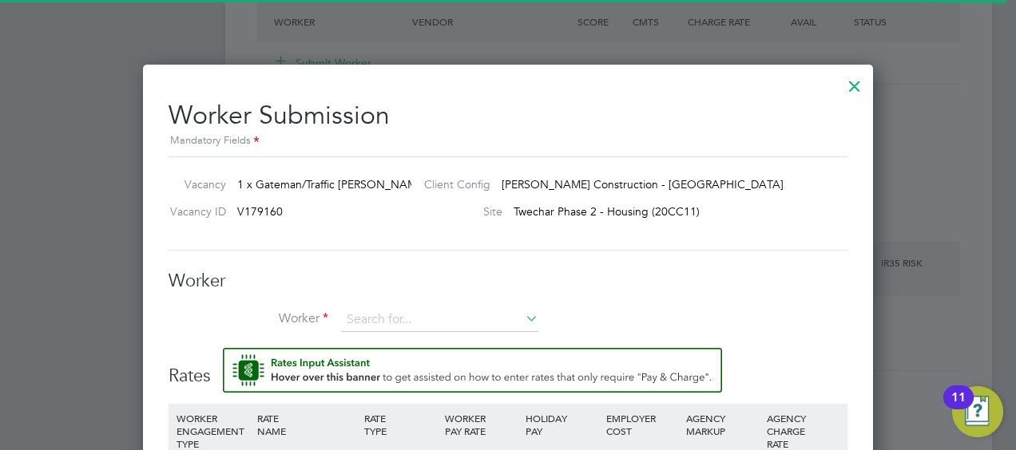
scroll to position [1277, 0]
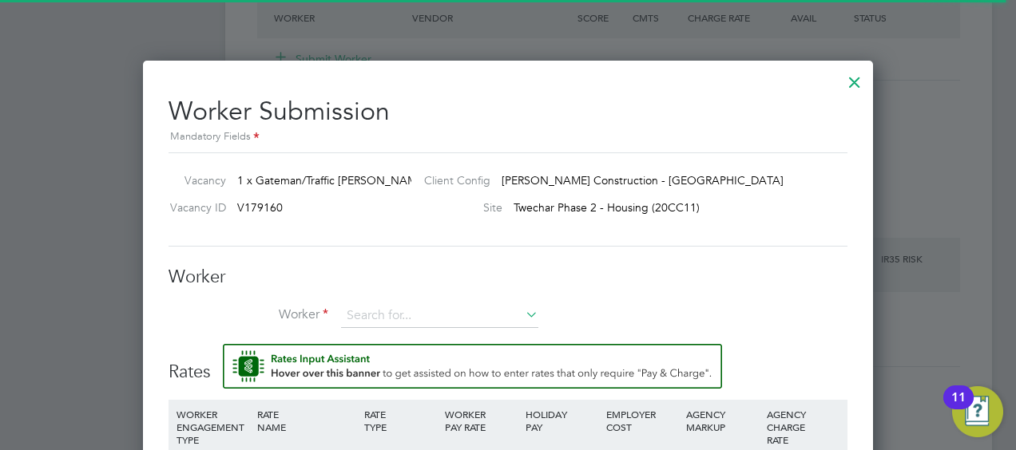
click at [854, 86] on div at bounding box center [854, 78] width 29 height 29
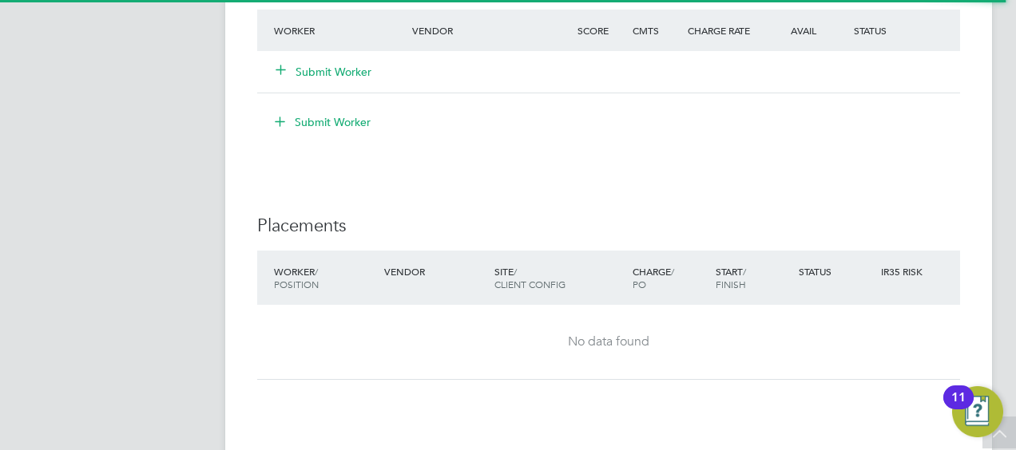
scroll to position [1038, 0]
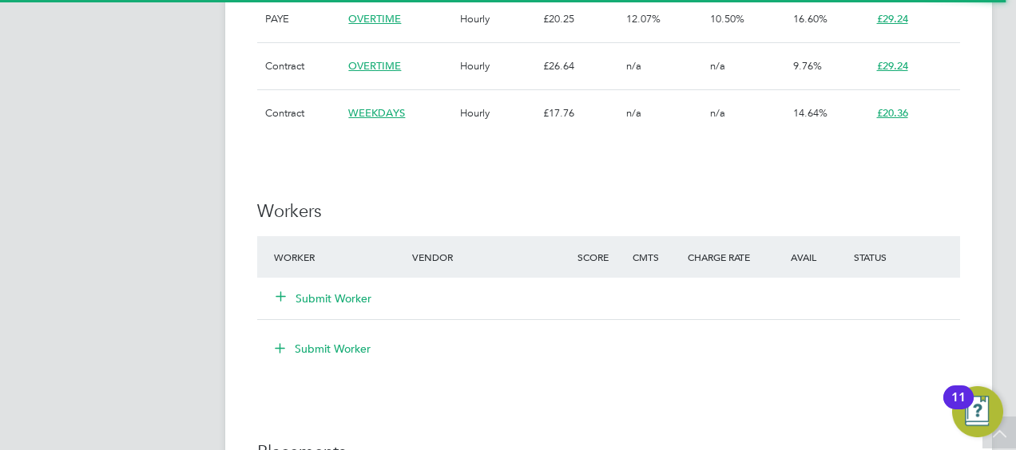
click at [353, 282] on div "Submit Worker" at bounding box center [608, 299] width 703 height 42
click at [354, 295] on button "Submit Worker" at bounding box center [324, 299] width 96 height 16
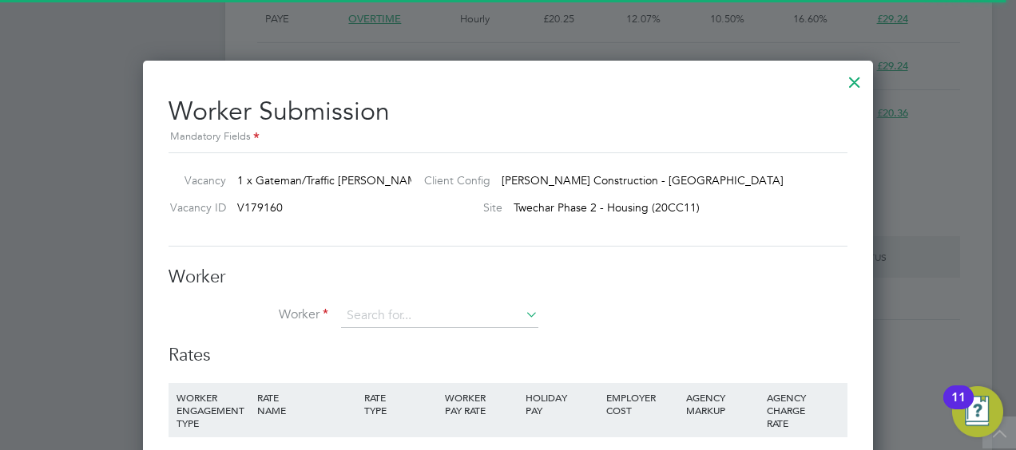
scroll to position [8, 8]
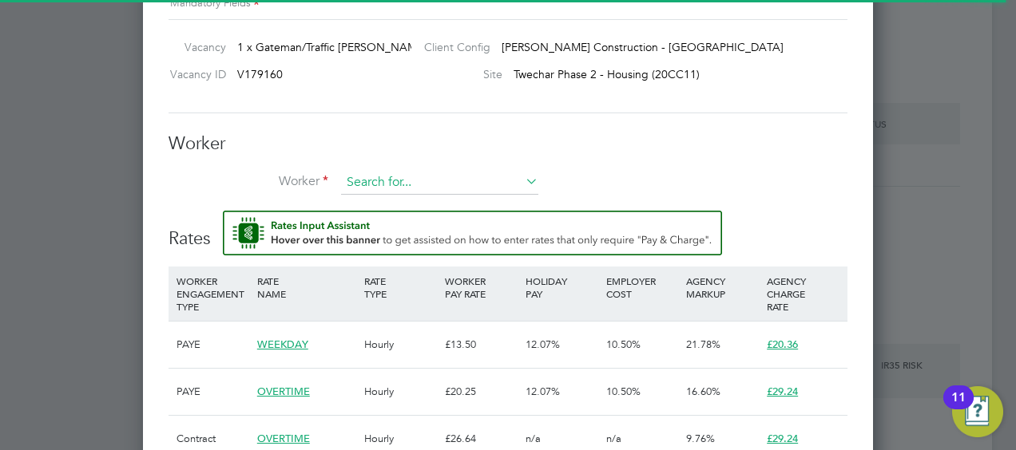
click at [359, 180] on input at bounding box center [439, 183] width 197 height 24
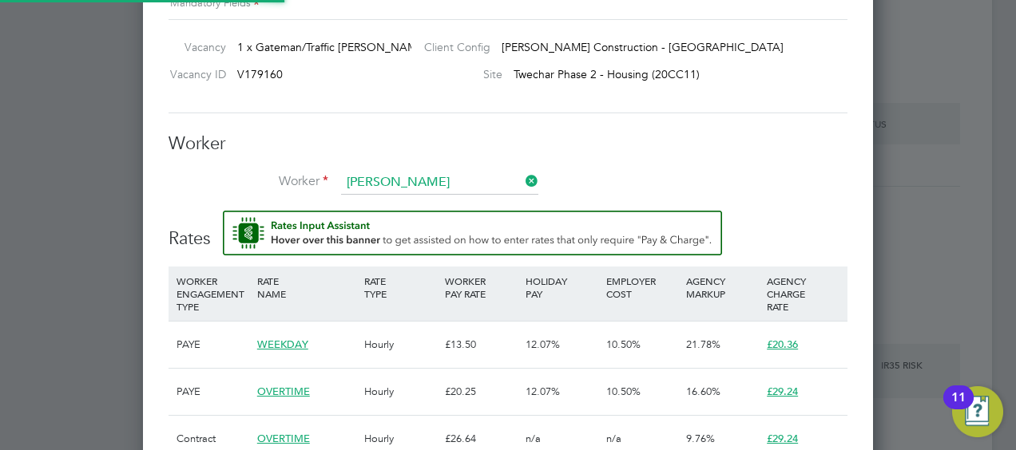
click at [447, 206] on li "Dominik Ksi azek (20714294)" at bounding box center [445, 205] width 208 height 22
type input "Dominik Ksiazek (20714294)"
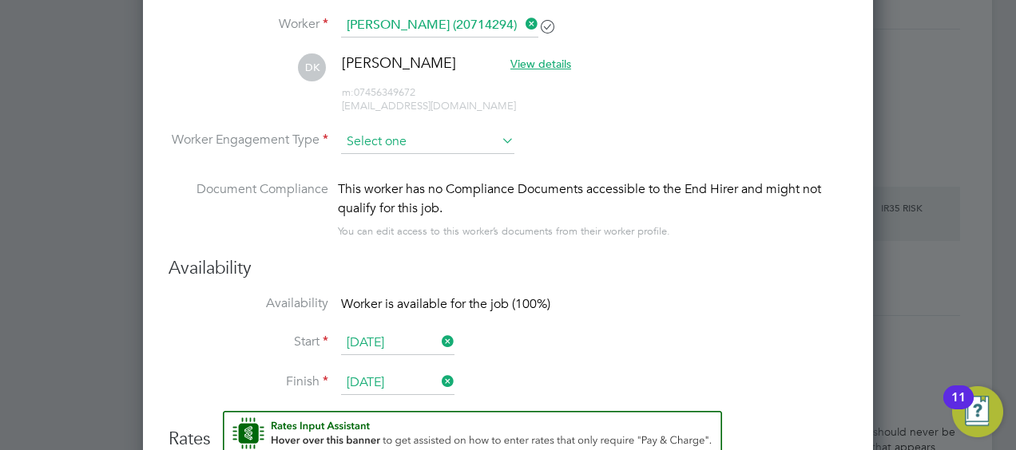
click at [460, 148] on input at bounding box center [427, 142] width 173 height 24
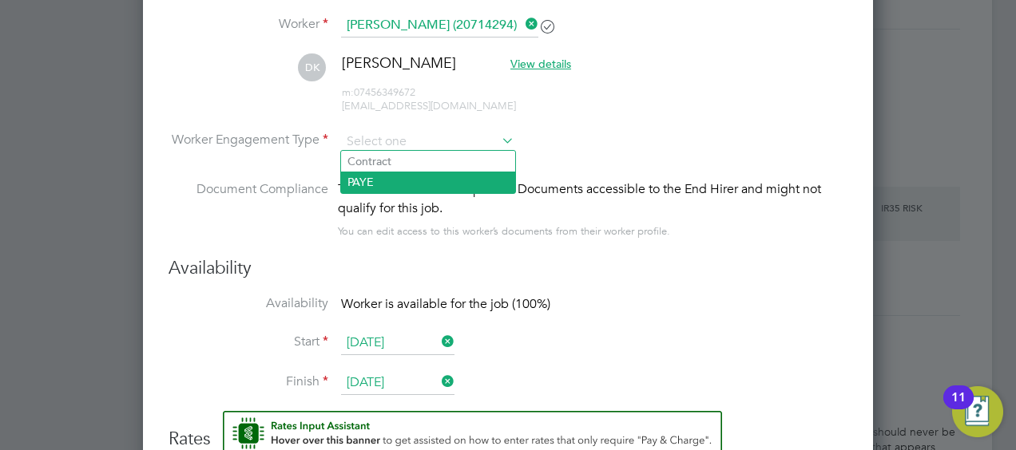
click at [393, 176] on li "PAYE" at bounding box center [428, 182] width 174 height 21
type input "PAYE"
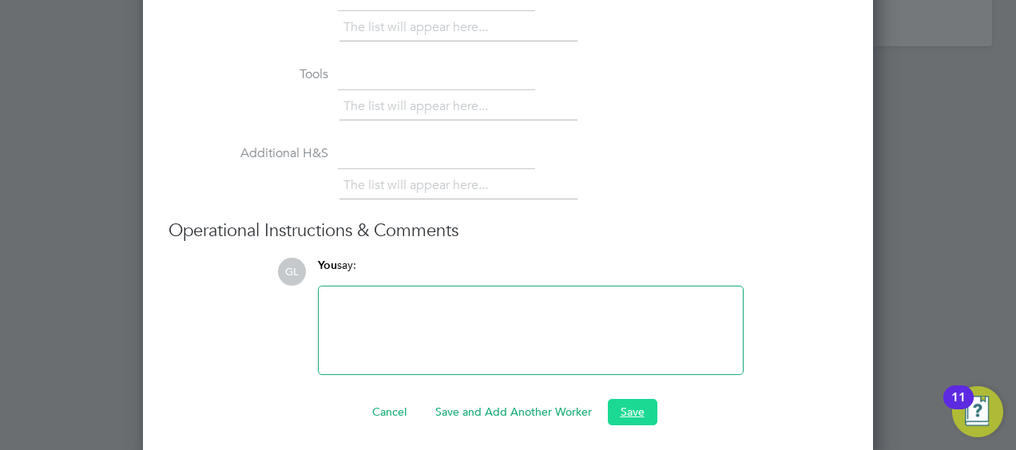
click at [628, 399] on button "Save" at bounding box center [633, 412] width 50 height 26
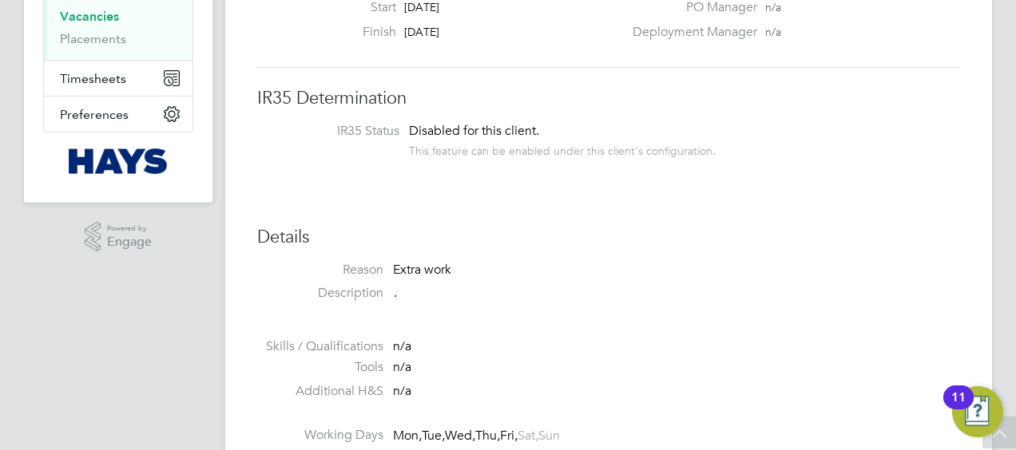
scroll to position [0, 0]
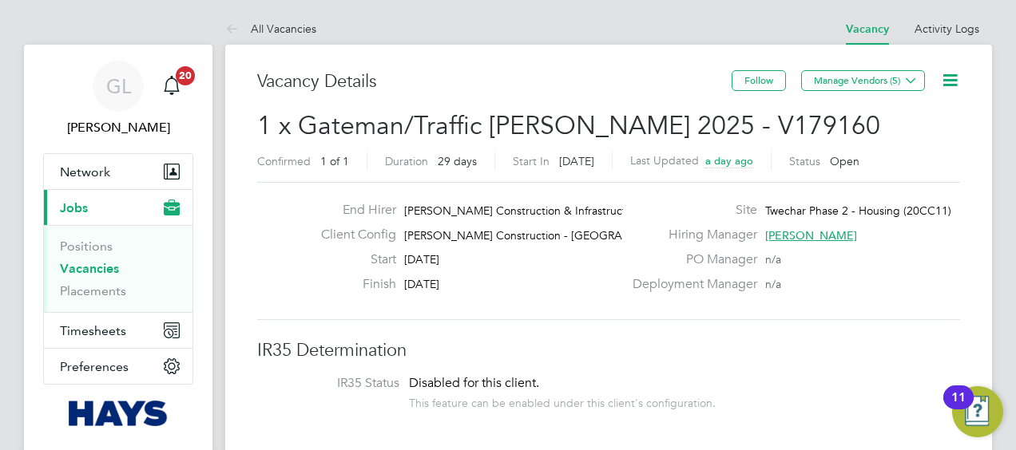
drag, startPoint x: 73, startPoint y: 267, endPoint x: 125, endPoint y: 273, distance: 51.4
click at [73, 267] on link "Vacancies" at bounding box center [89, 268] width 59 height 15
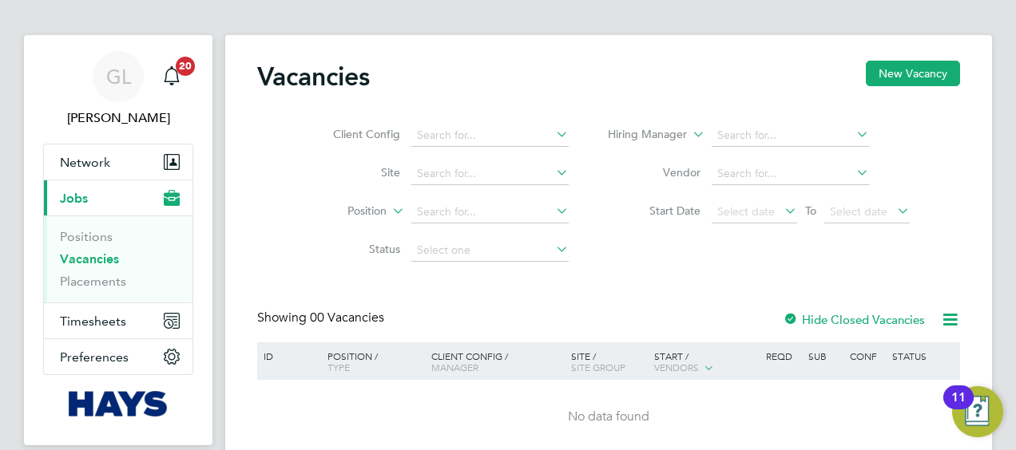
scroll to position [72, 0]
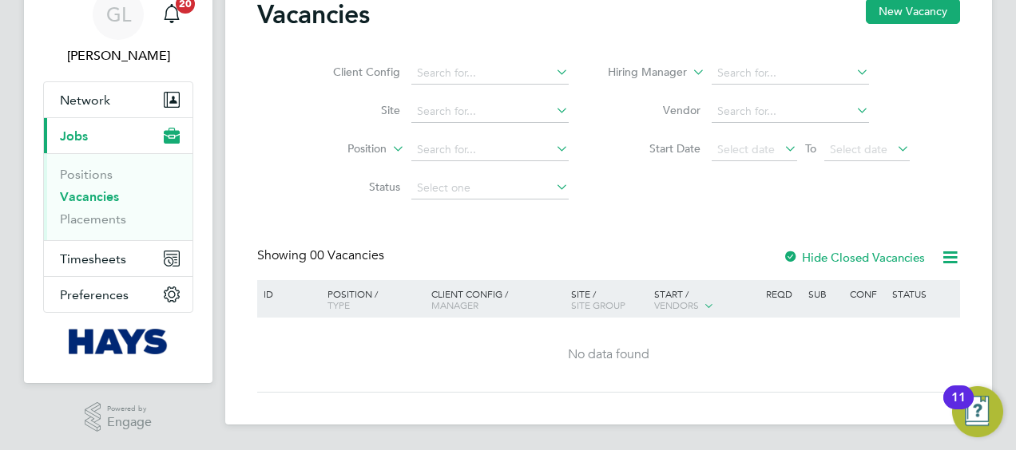
click at [91, 196] on link "Vacancies" at bounding box center [89, 196] width 59 height 15
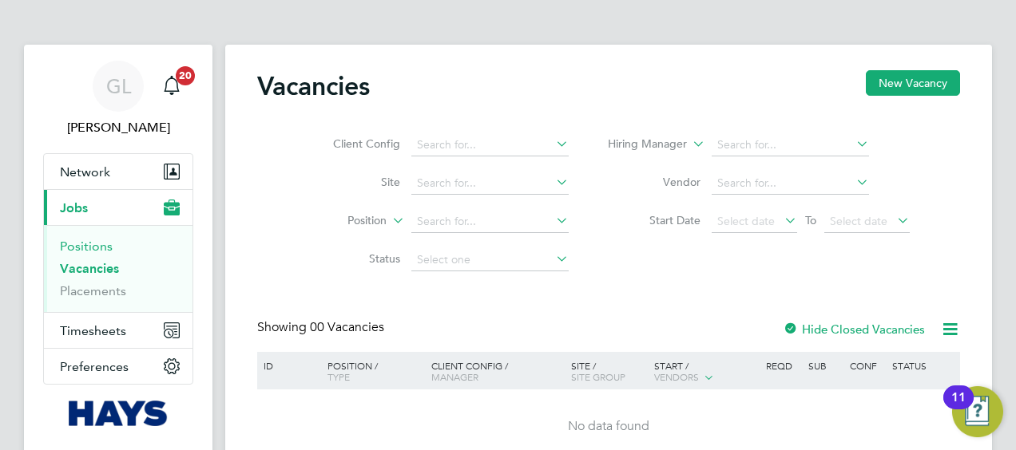
click at [96, 249] on link "Positions" at bounding box center [86, 246] width 53 height 15
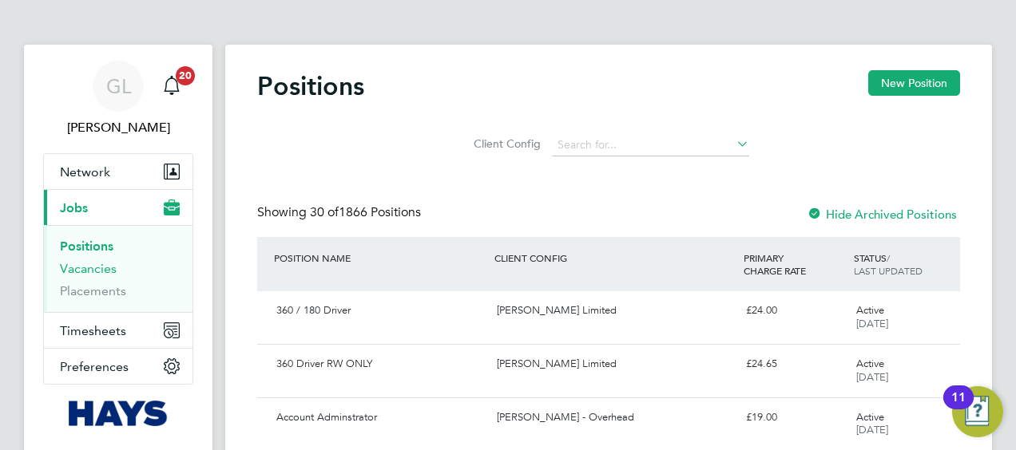
click at [86, 267] on link "Vacancies" at bounding box center [88, 268] width 57 height 15
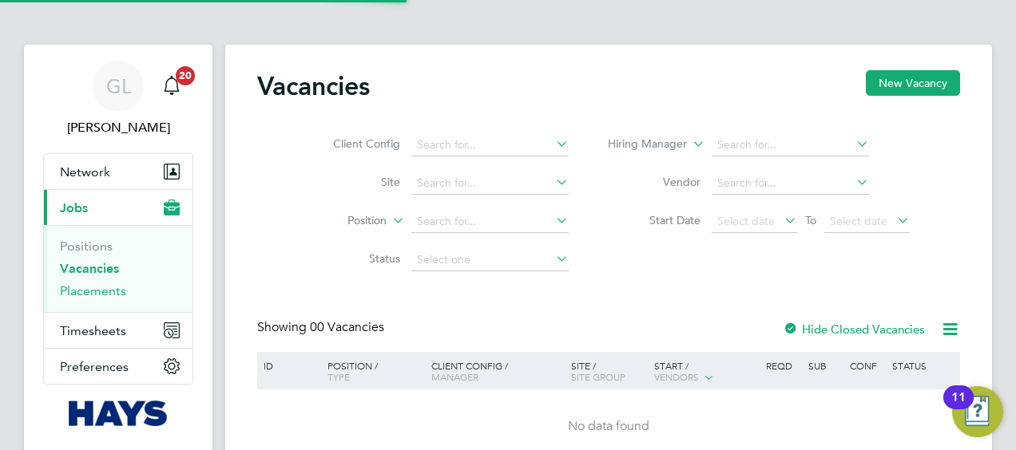
click at [93, 288] on link "Placements" at bounding box center [93, 290] width 66 height 15
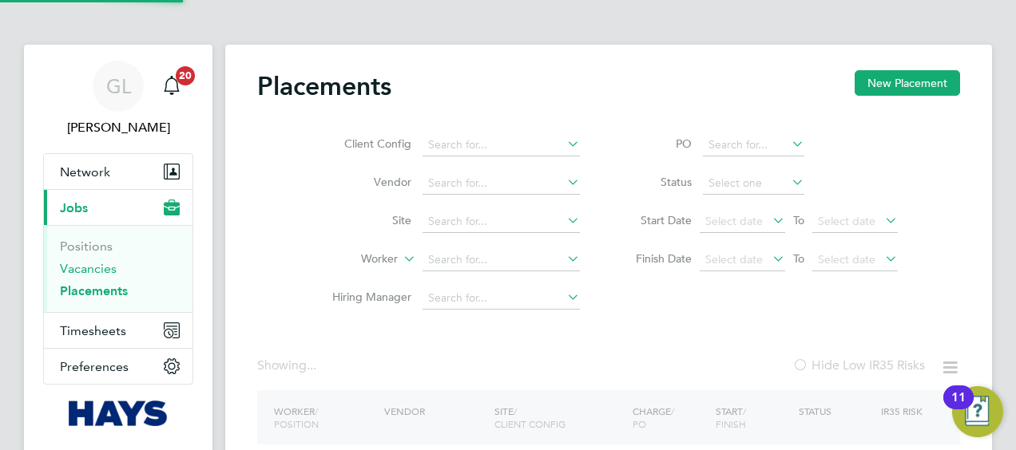
click at [87, 267] on link "Vacancies" at bounding box center [88, 268] width 57 height 15
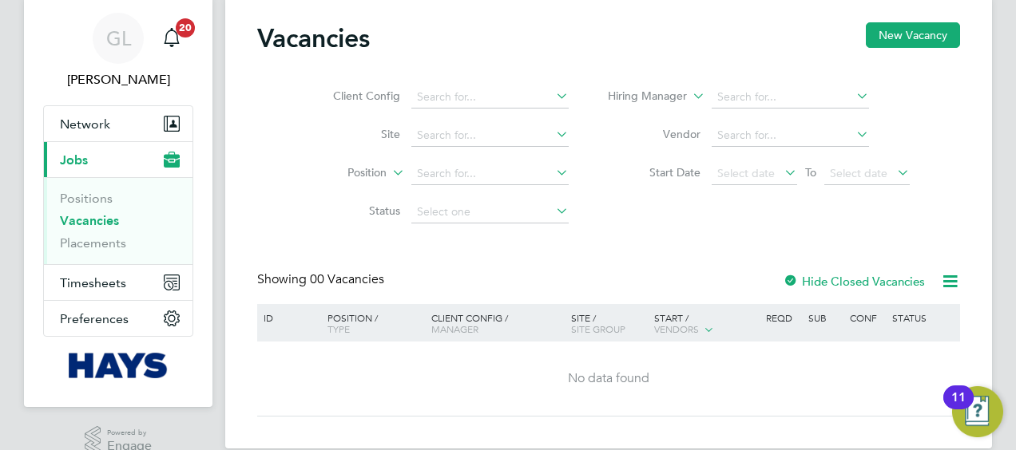
scroll to position [72, 0]
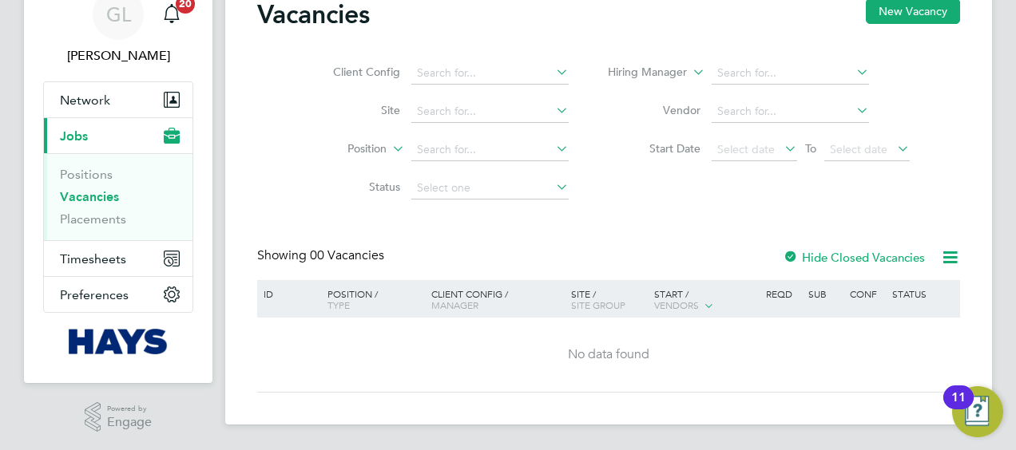
click at [787, 262] on div at bounding box center [790, 259] width 16 height 16
click at [790, 258] on div at bounding box center [790, 259] width 16 height 16
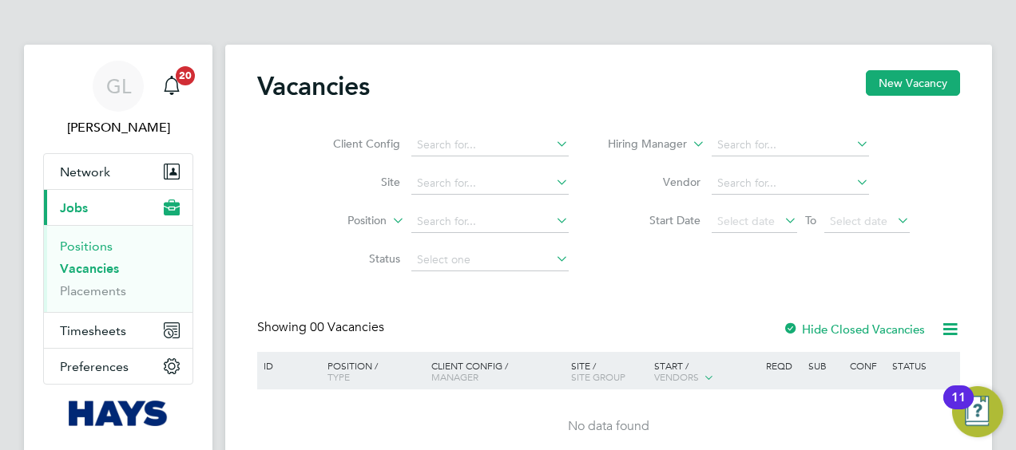
click at [93, 245] on link "Positions" at bounding box center [86, 246] width 53 height 15
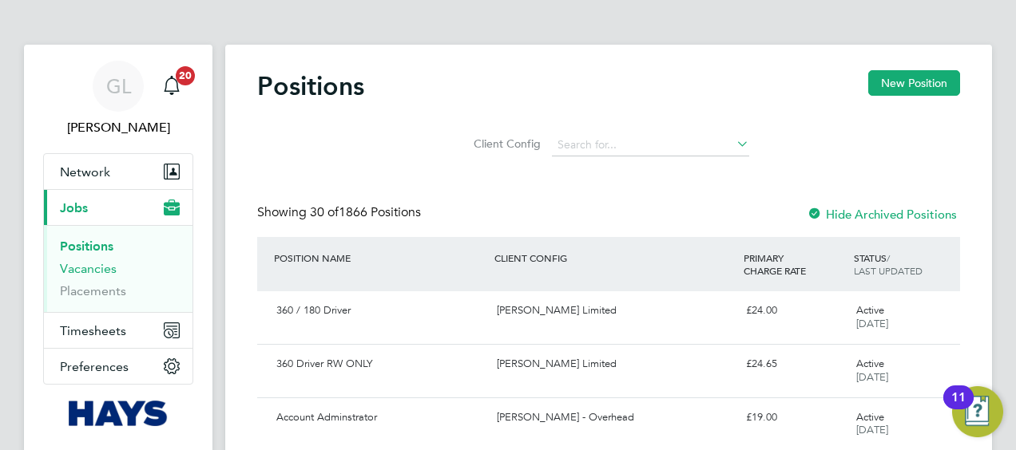
click at [81, 273] on link "Vacancies" at bounding box center [88, 268] width 57 height 15
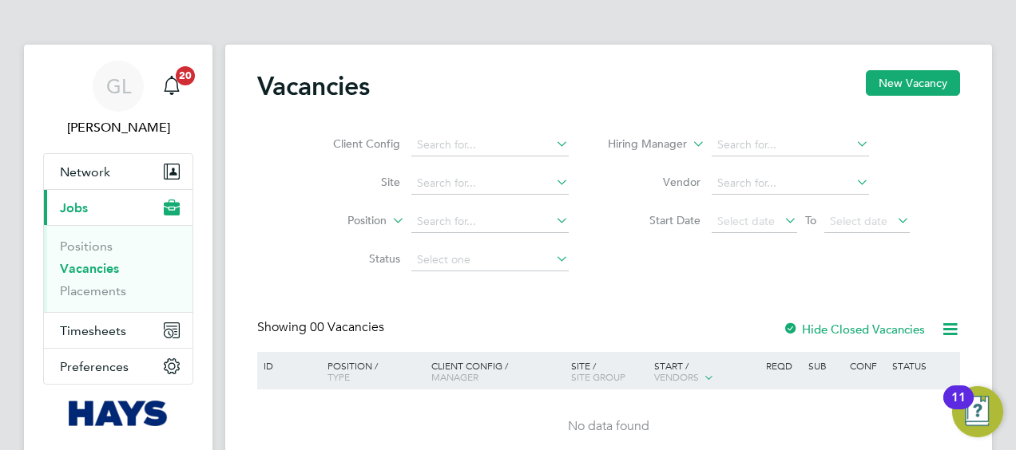
scroll to position [72, 0]
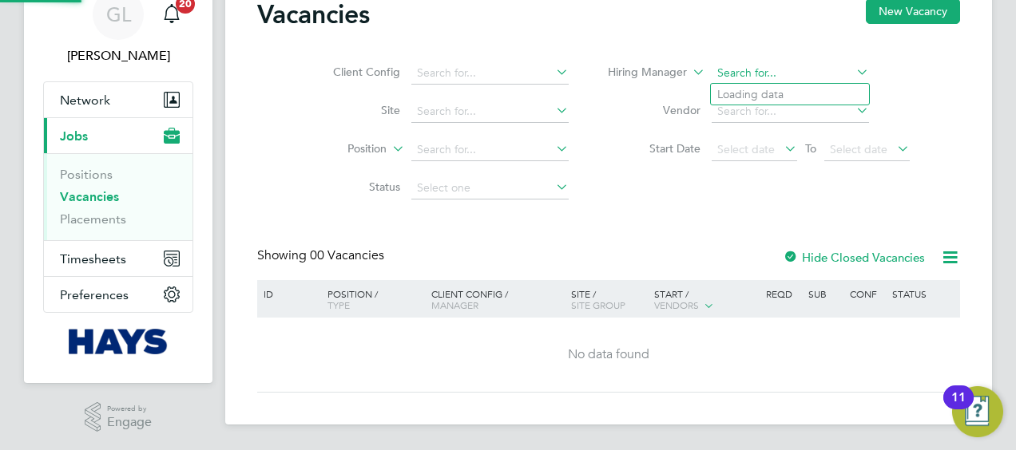
click at [778, 74] on input at bounding box center [789, 73] width 157 height 22
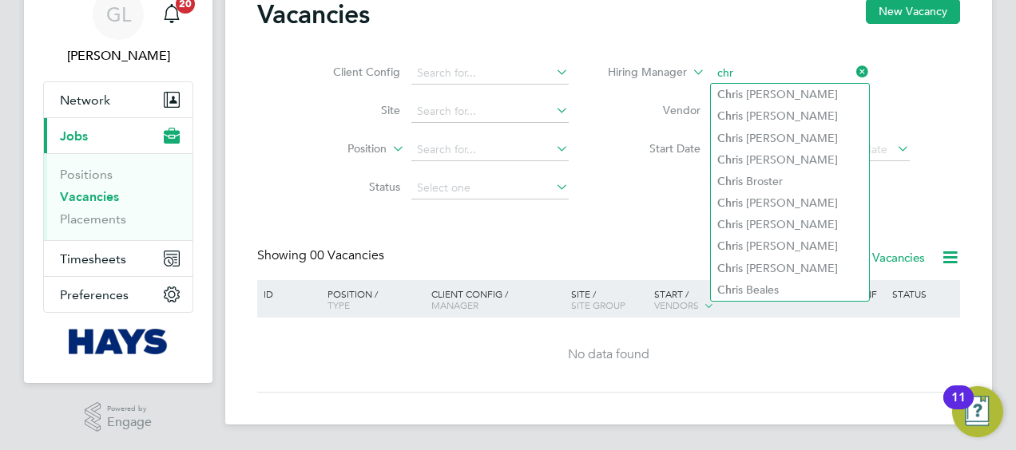
click at [760, 69] on input "chr" at bounding box center [789, 73] width 157 height 22
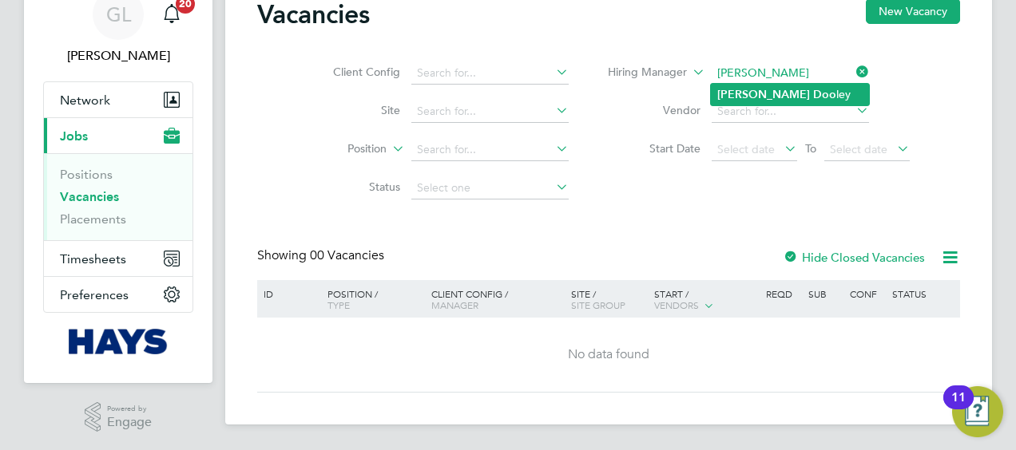
click at [769, 92] on li "Chris Doo ley" at bounding box center [790, 95] width 158 height 22
type input "[PERSON_NAME]"
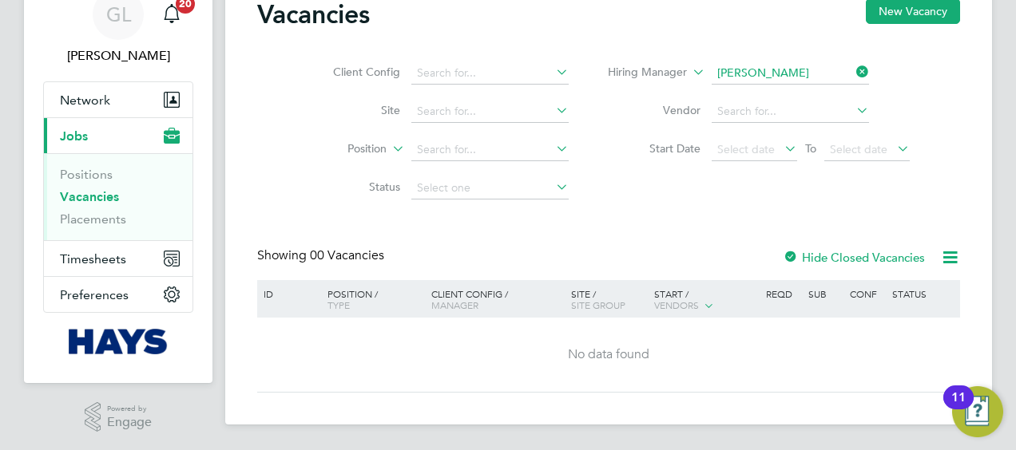
click at [789, 252] on div at bounding box center [790, 259] width 16 height 16
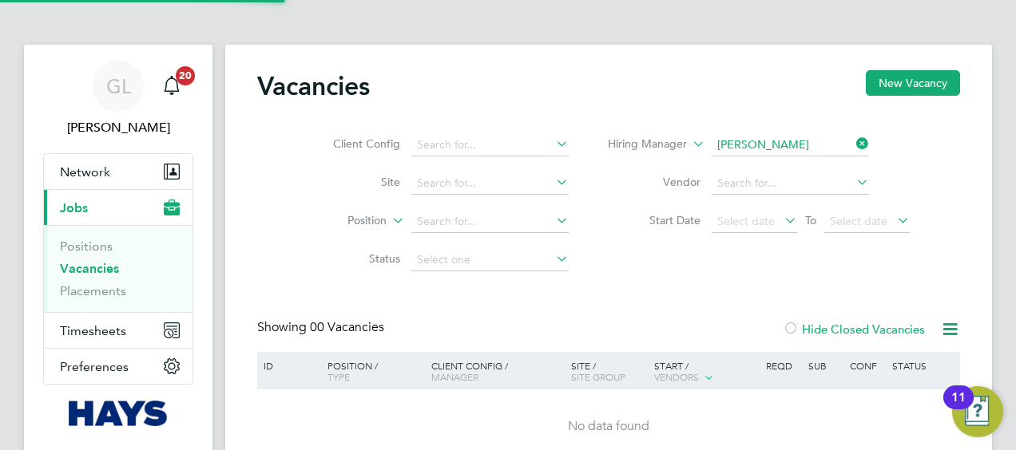
click at [793, 324] on div at bounding box center [790, 331] width 16 height 16
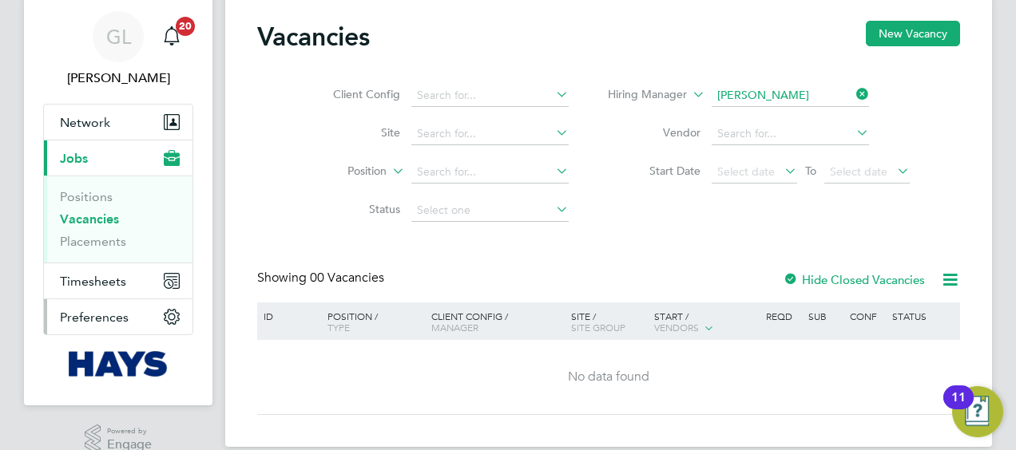
scroll to position [72, 0]
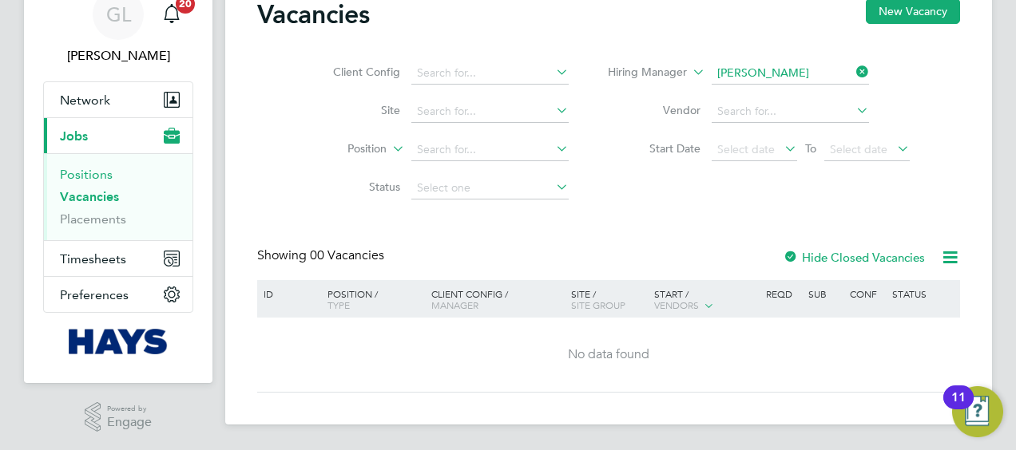
click at [93, 178] on link "Positions" at bounding box center [86, 174] width 53 height 15
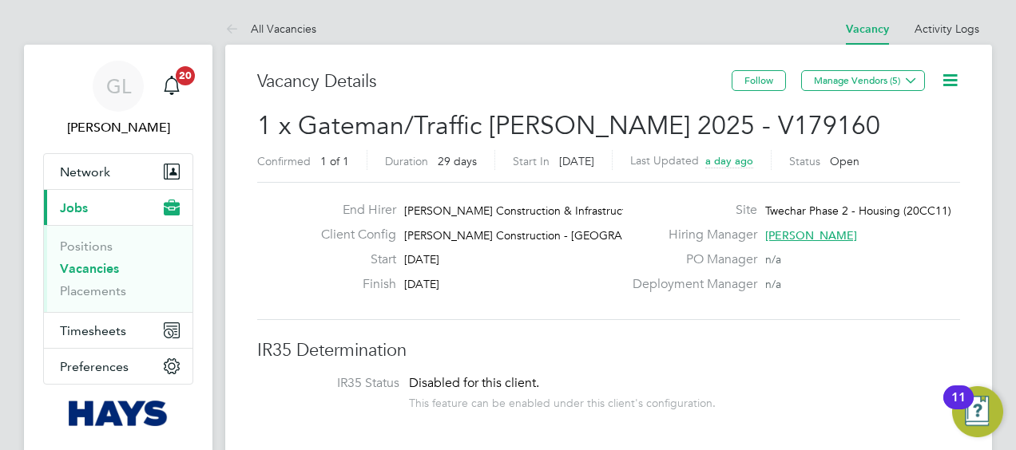
click at [945, 83] on icon at bounding box center [950, 80] width 20 height 20
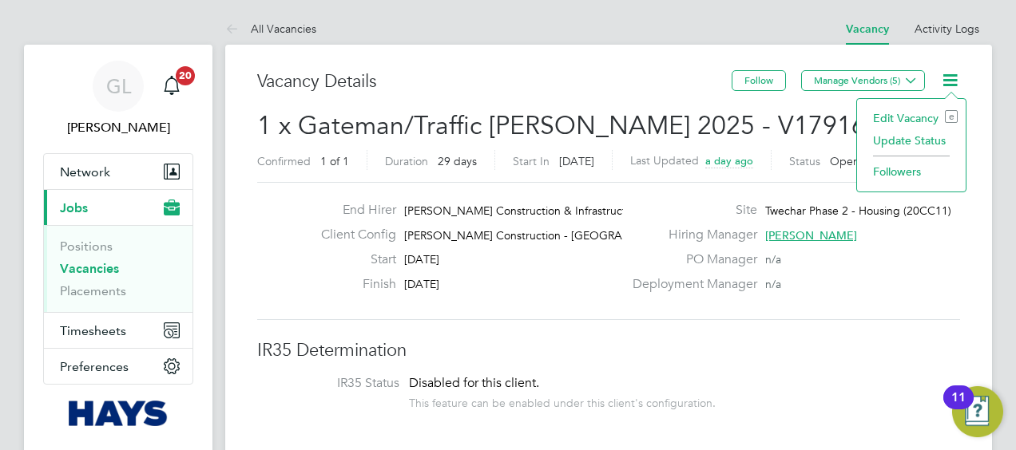
scroll to position [80, 0]
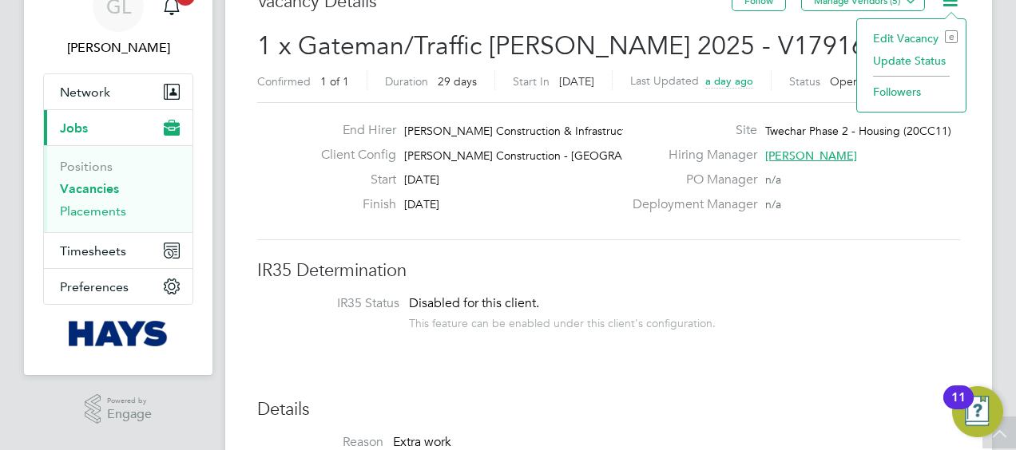
drag, startPoint x: 90, startPoint y: 209, endPoint x: 135, endPoint y: 208, distance: 44.7
click at [90, 209] on link "Placements" at bounding box center [93, 211] width 66 height 15
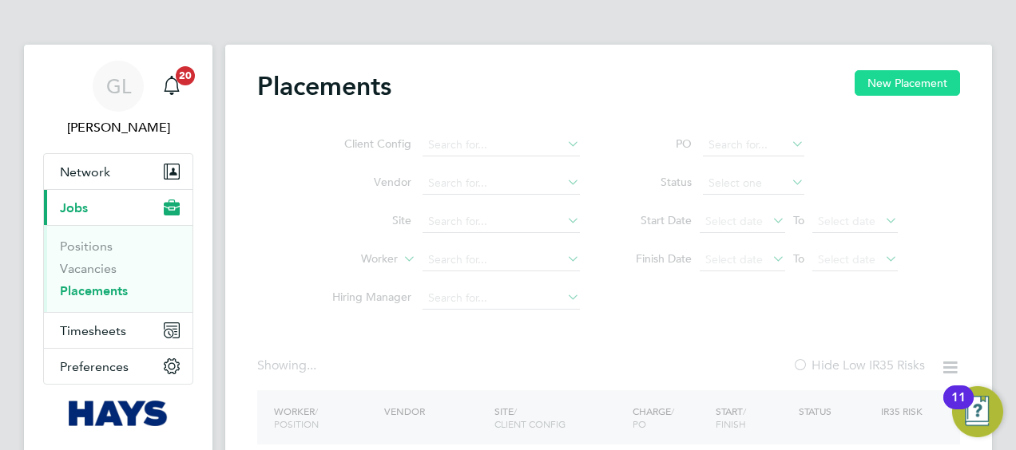
click at [912, 85] on button "New Placement" at bounding box center [906, 83] width 105 height 26
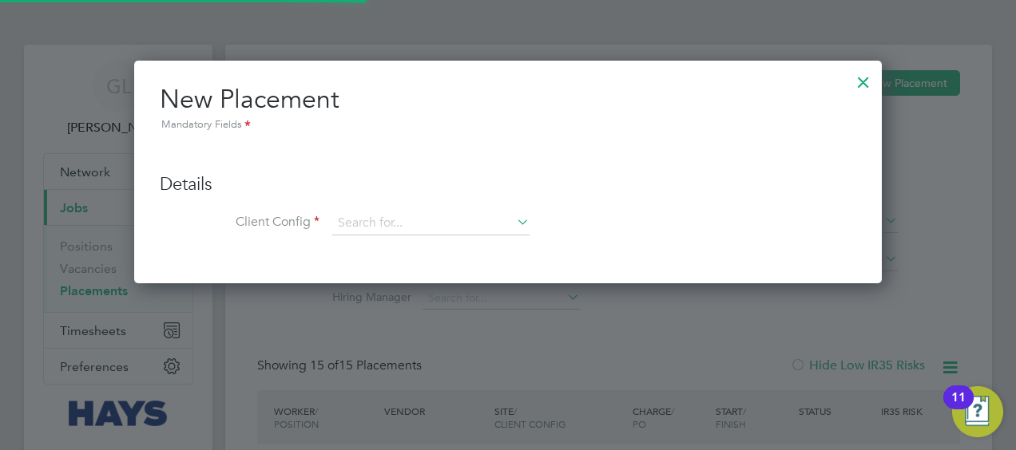
scroll to position [8, 8]
click at [380, 220] on input at bounding box center [430, 224] width 197 height 24
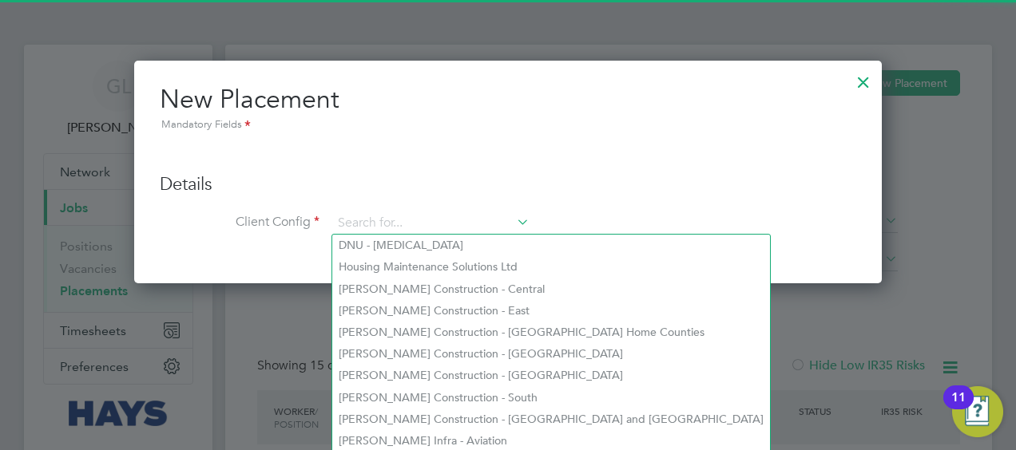
click at [866, 78] on div at bounding box center [863, 78] width 29 height 29
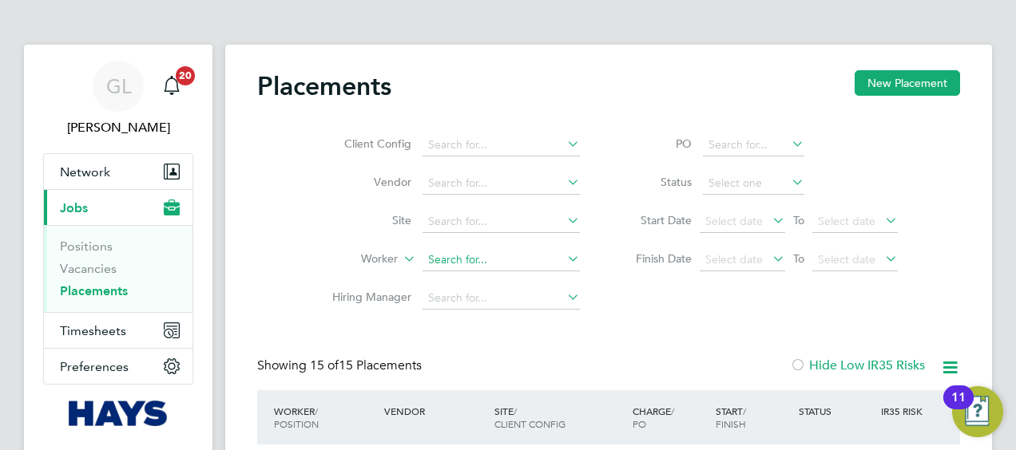
click at [452, 255] on input at bounding box center [500, 260] width 157 height 22
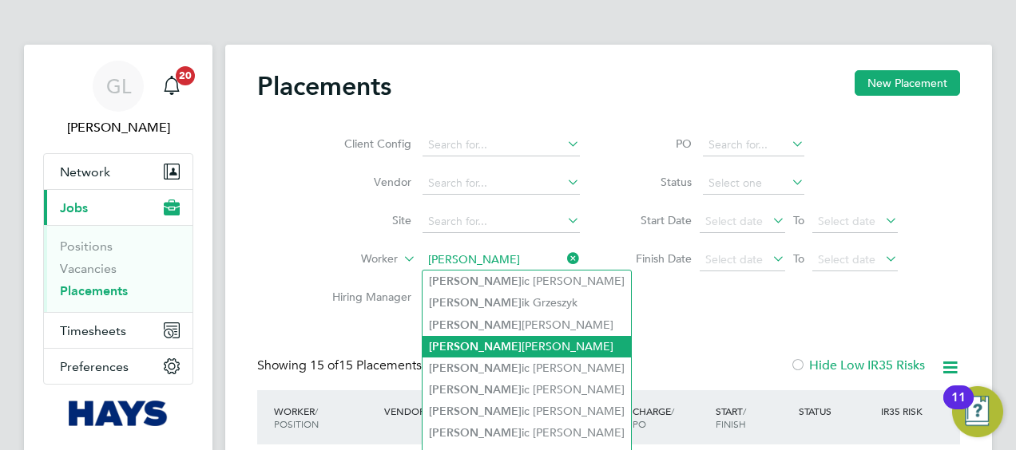
click at [499, 339] on li "[PERSON_NAME] [PERSON_NAME]" at bounding box center [526, 347] width 208 height 22
type input "[PERSON_NAME]"
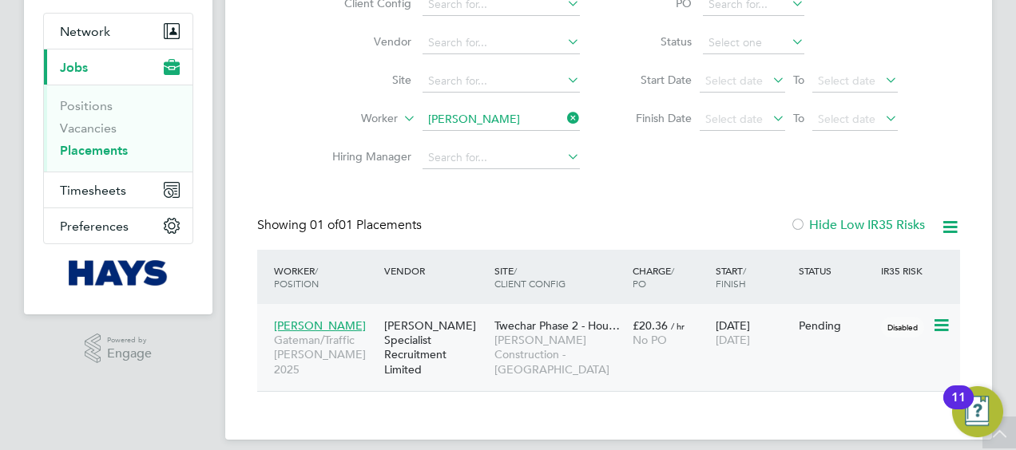
click at [941, 325] on icon at bounding box center [940, 325] width 16 height 19
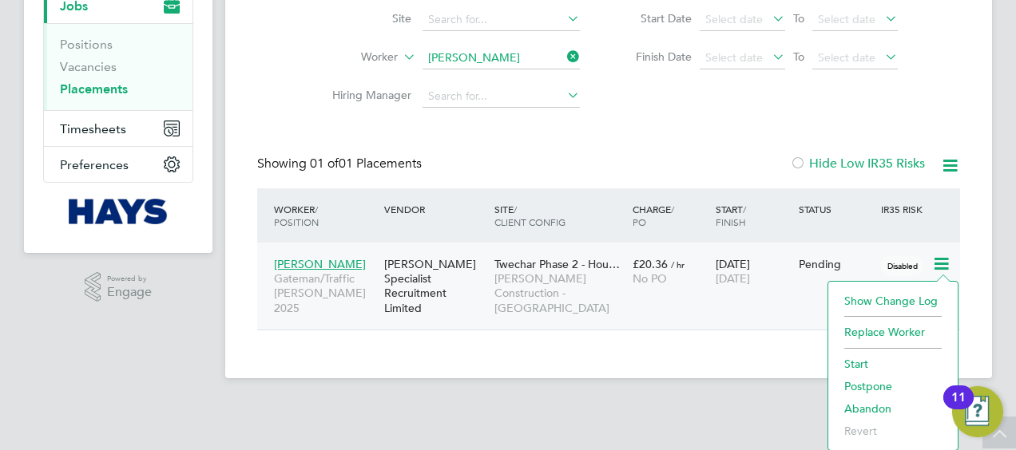
click at [850, 362] on li "Start" at bounding box center [892, 364] width 113 height 22
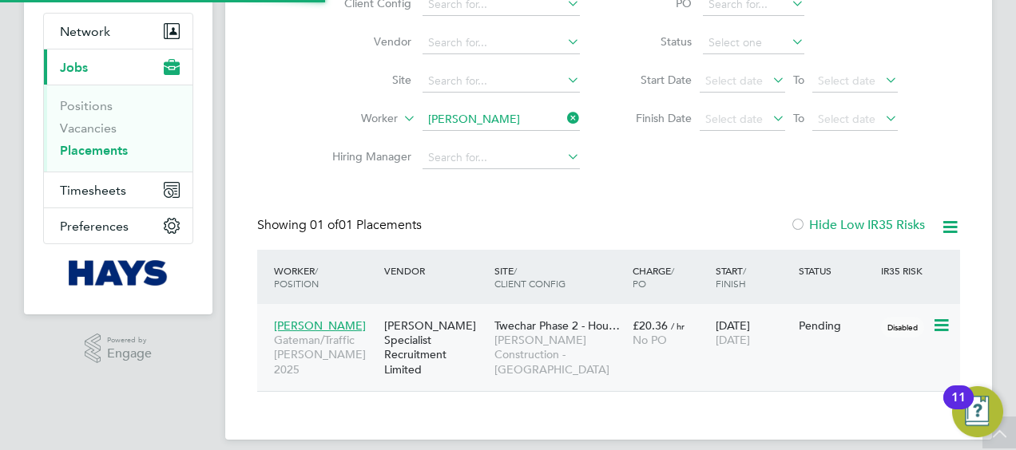
type input "[PERSON_NAME]"
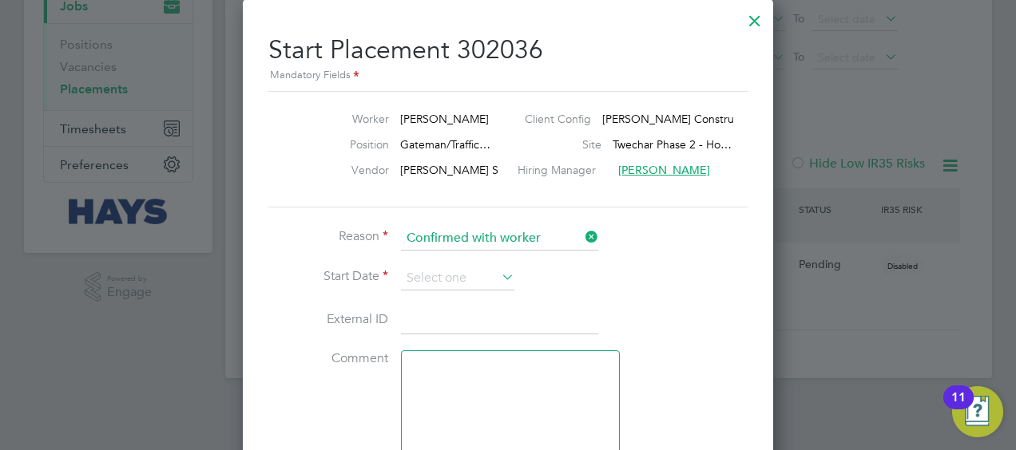
click at [498, 270] on icon at bounding box center [498, 277] width 0 height 22
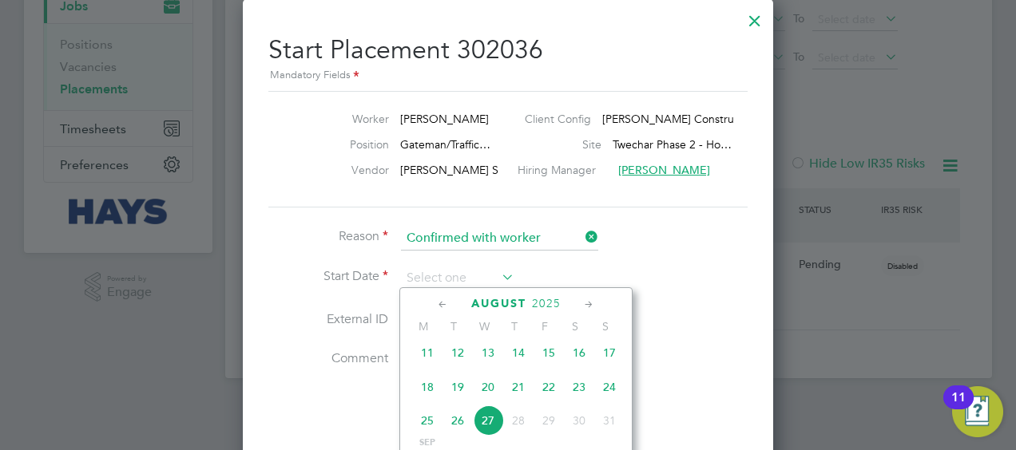
click at [434, 430] on span "25" at bounding box center [427, 421] width 30 height 30
type input "[DATE]"
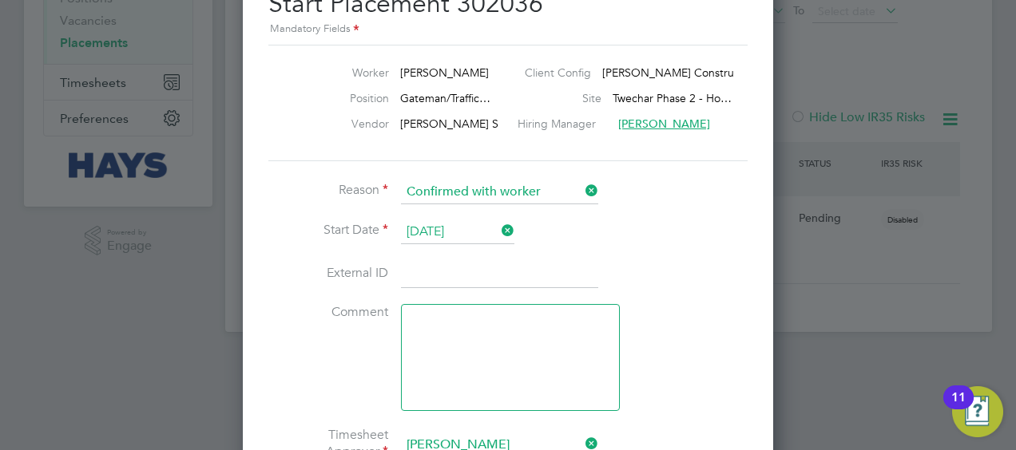
click at [418, 275] on input at bounding box center [499, 274] width 197 height 29
click at [434, 269] on input at bounding box center [499, 274] width 197 height 29
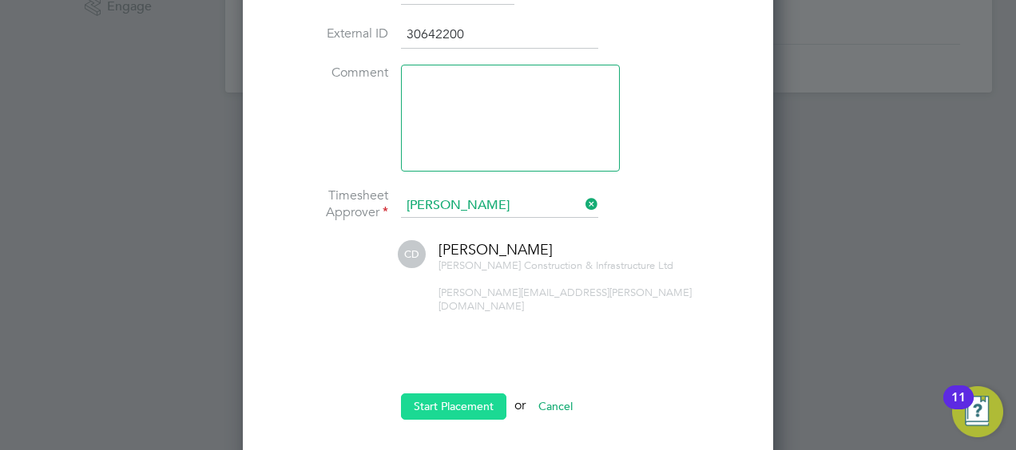
type input "30642200"
click at [454, 394] on button "Start Placement" at bounding box center [453, 407] width 105 height 26
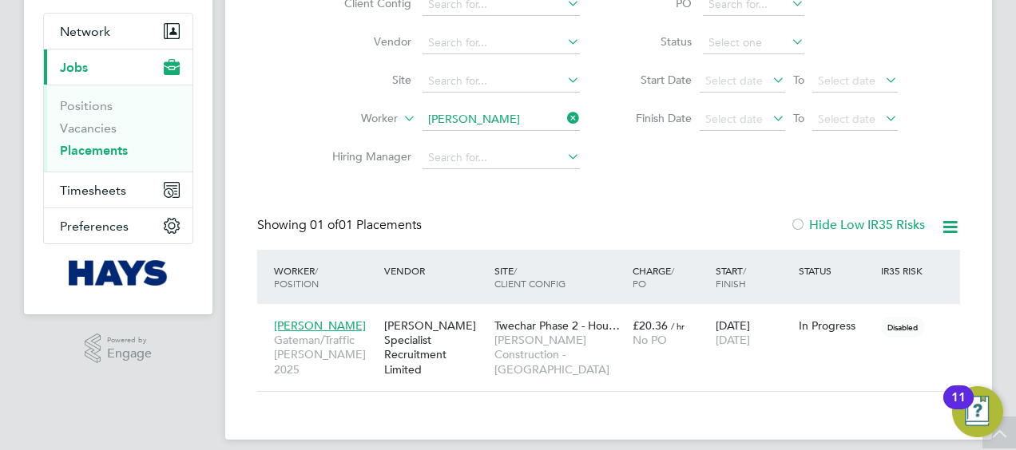
click at [948, 228] on icon at bounding box center [950, 227] width 20 height 20
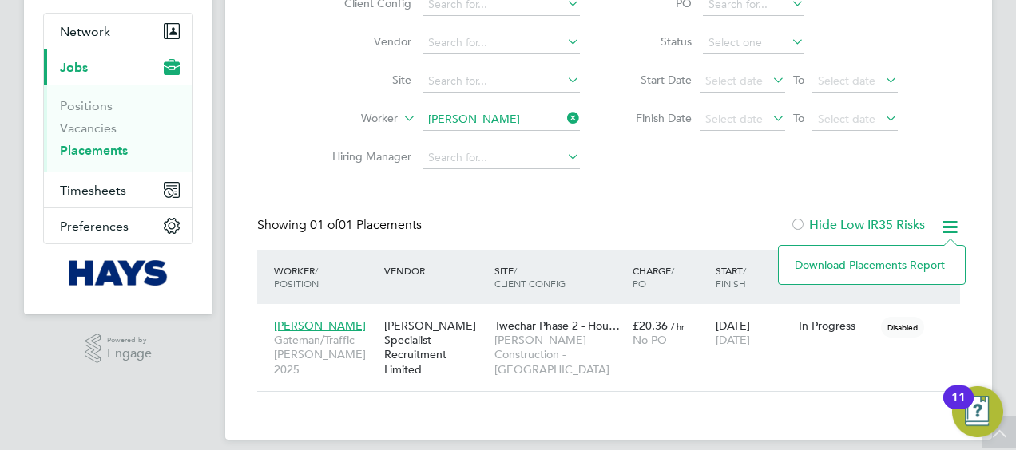
click at [948, 228] on icon at bounding box center [950, 227] width 20 height 20
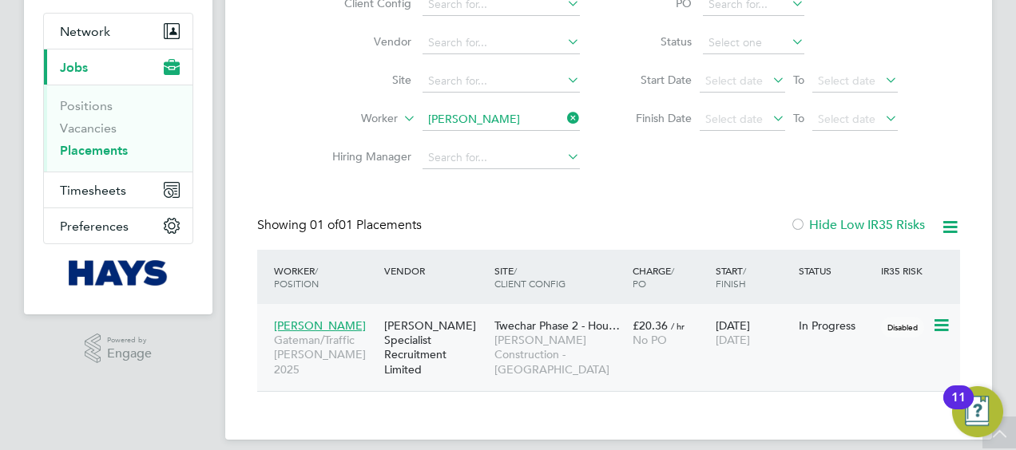
click at [412, 346] on div "[PERSON_NAME] Specialist Recruitment Limited" at bounding box center [435, 348] width 110 height 74
